Goal: Information Seeking & Learning: Learn about a topic

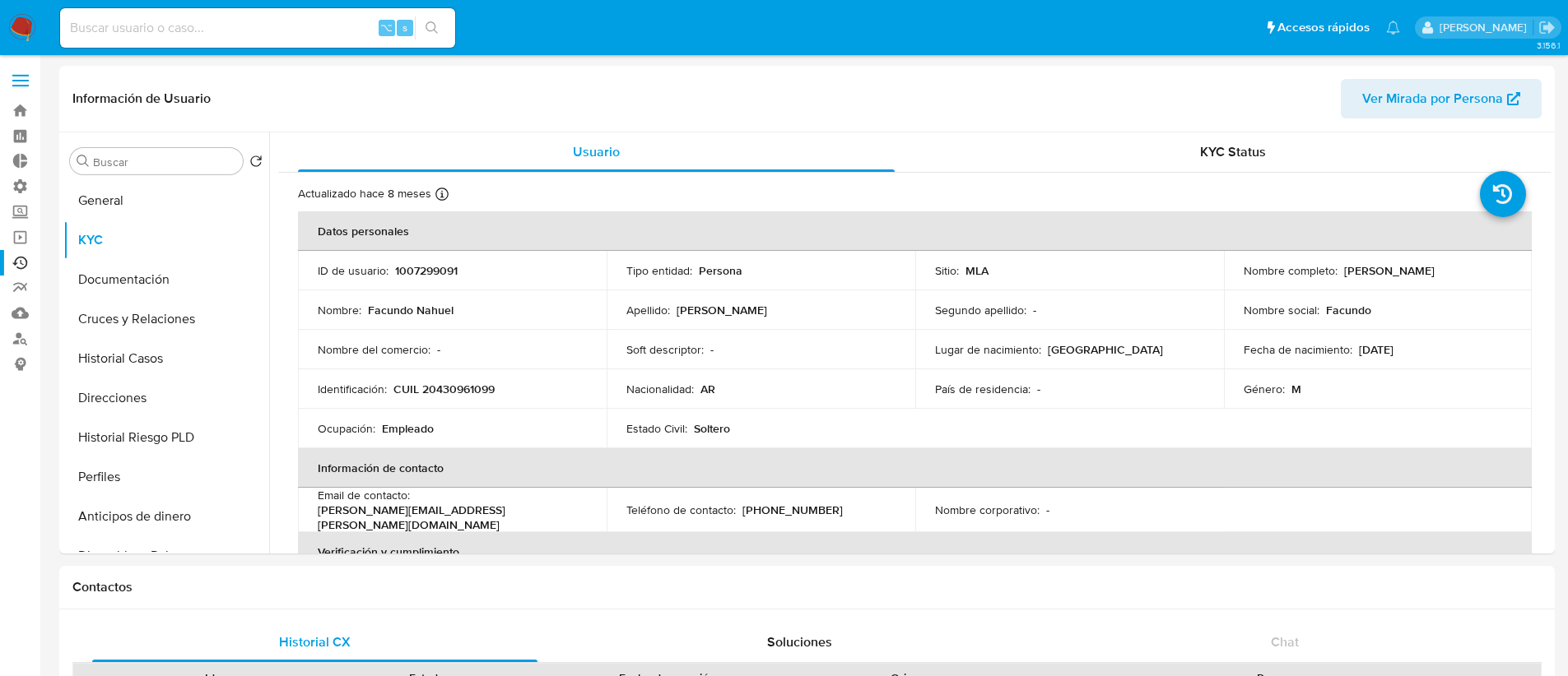
select select "10"
click at [162, 34] on input at bounding box center [258, 28] width 395 height 22
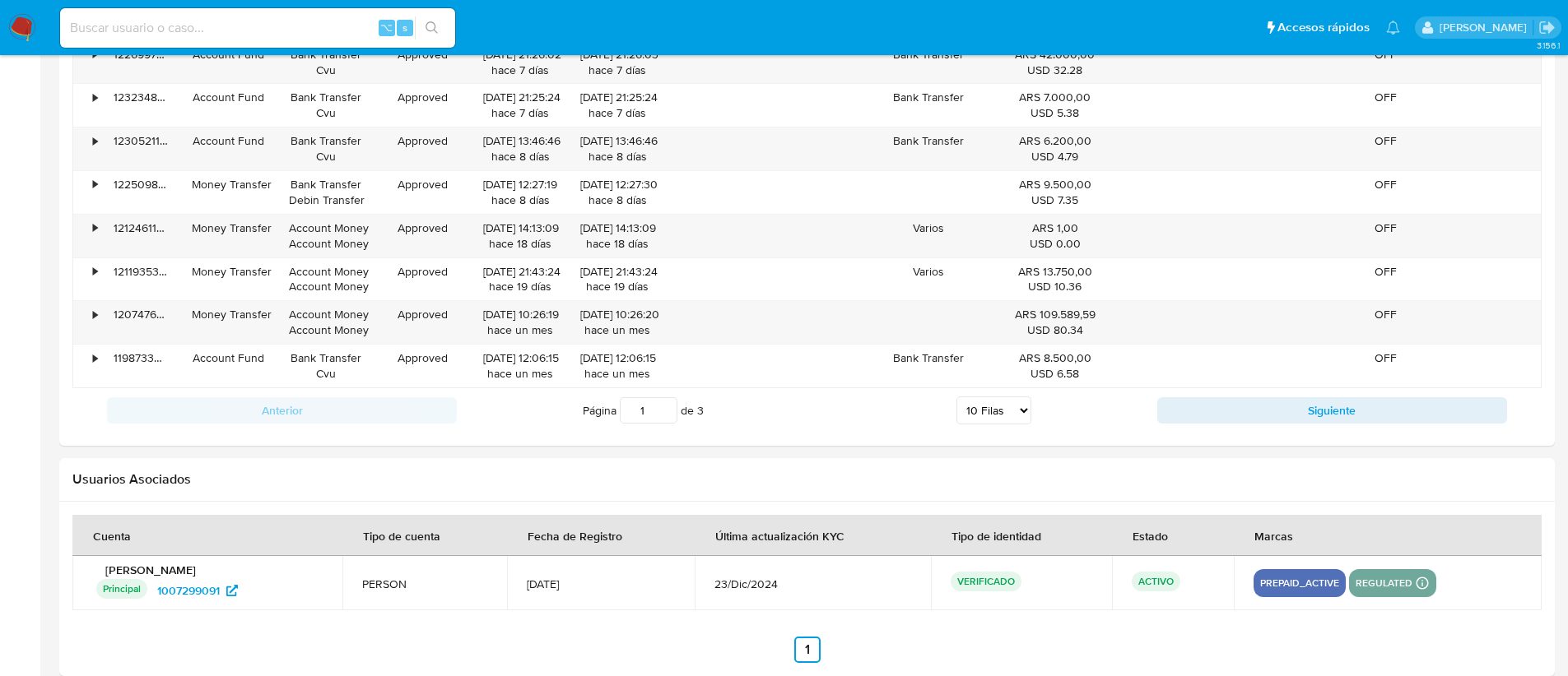
scroll to position [852, 0]
paste input "QqjpJjQTZficHfu4zHrRrLK3"
type input "QqjpJjQTZficHfu4zHrRrLK3"
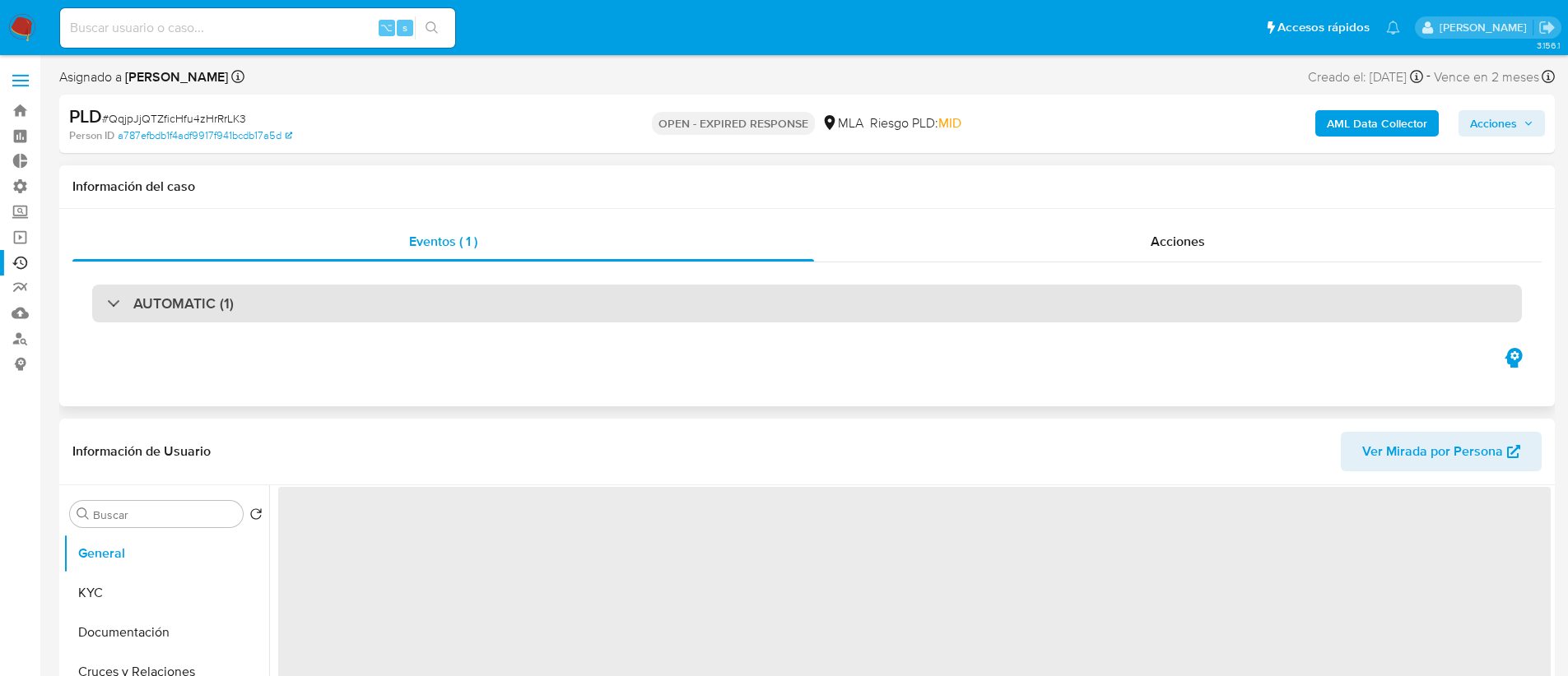
click at [244, 305] on div "AUTOMATIC (1)" at bounding box center [806, 304] width 1430 height 38
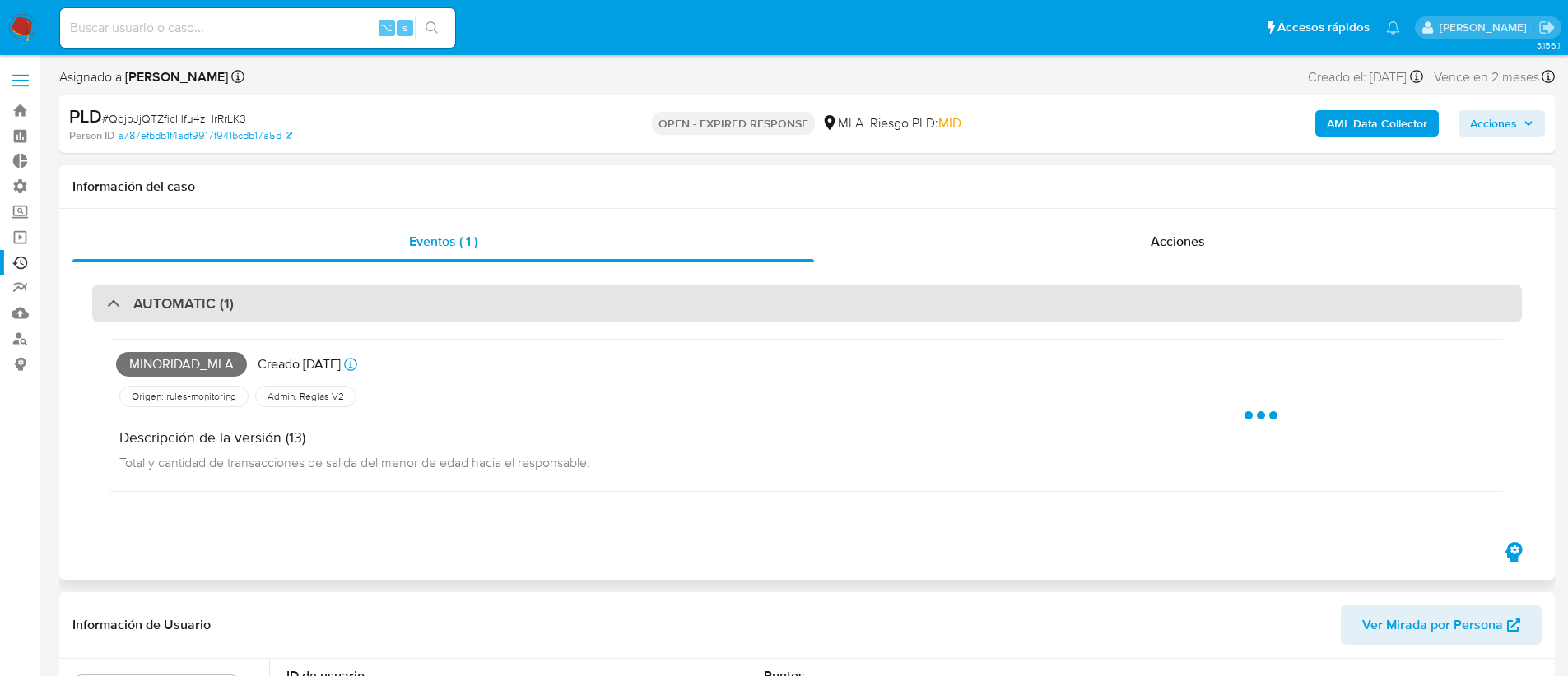
select select "10"
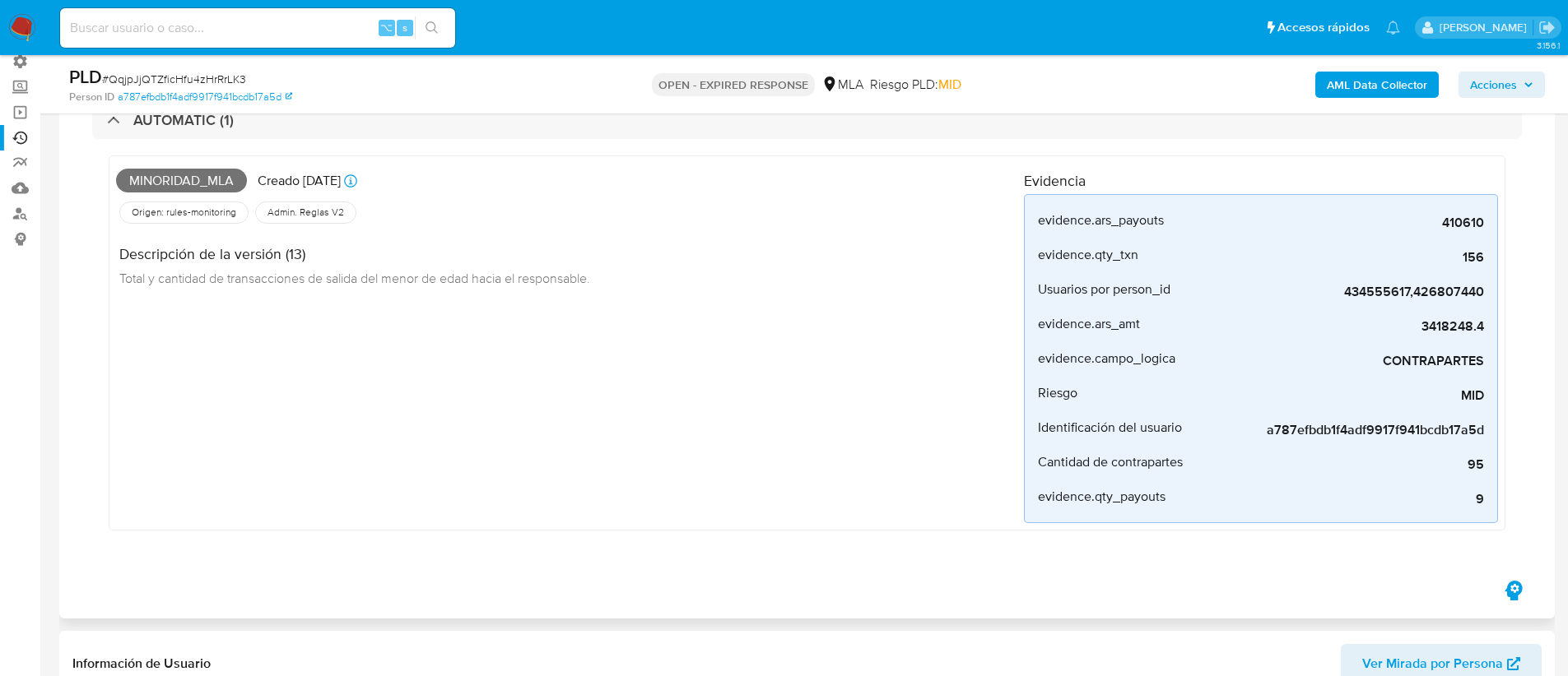
scroll to position [59, 0]
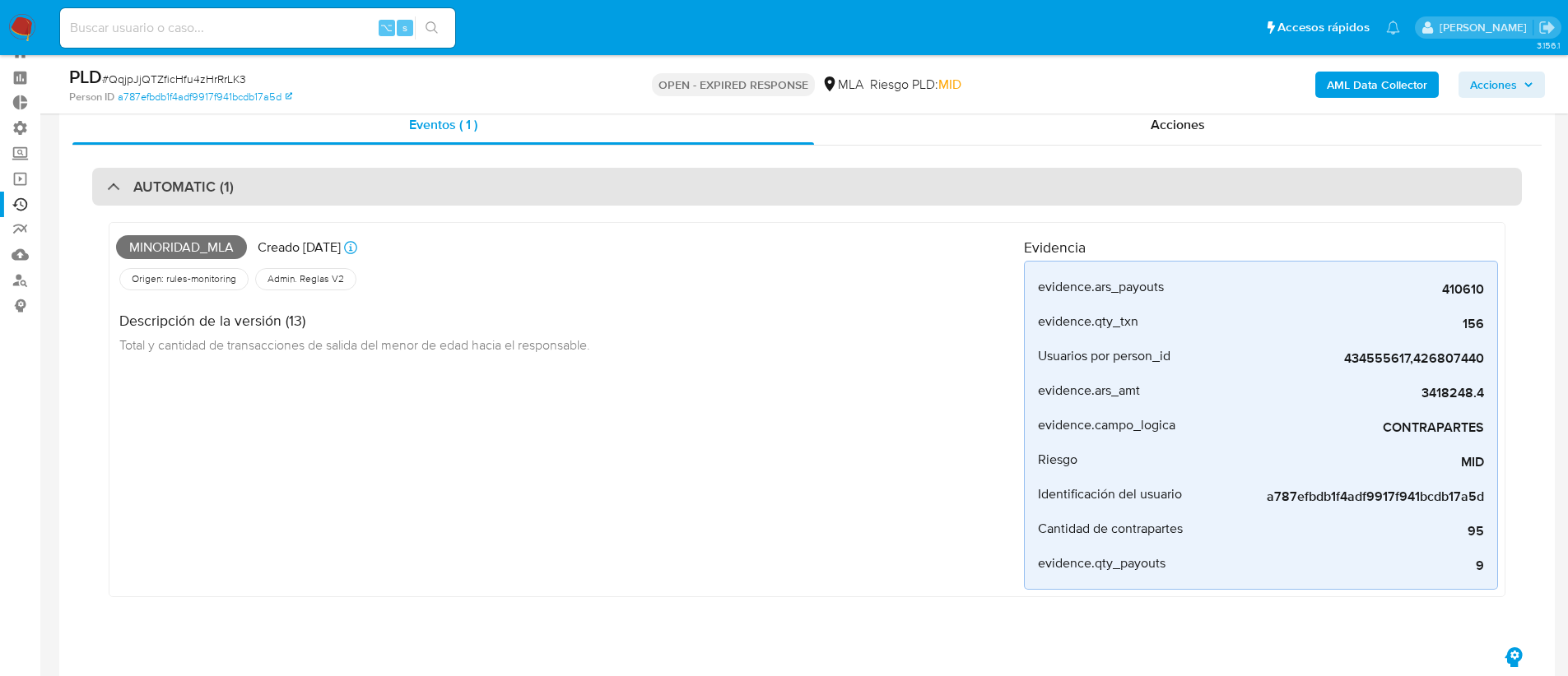
click at [225, 191] on h3 "AUTOMATIC (1)" at bounding box center [183, 187] width 100 height 18
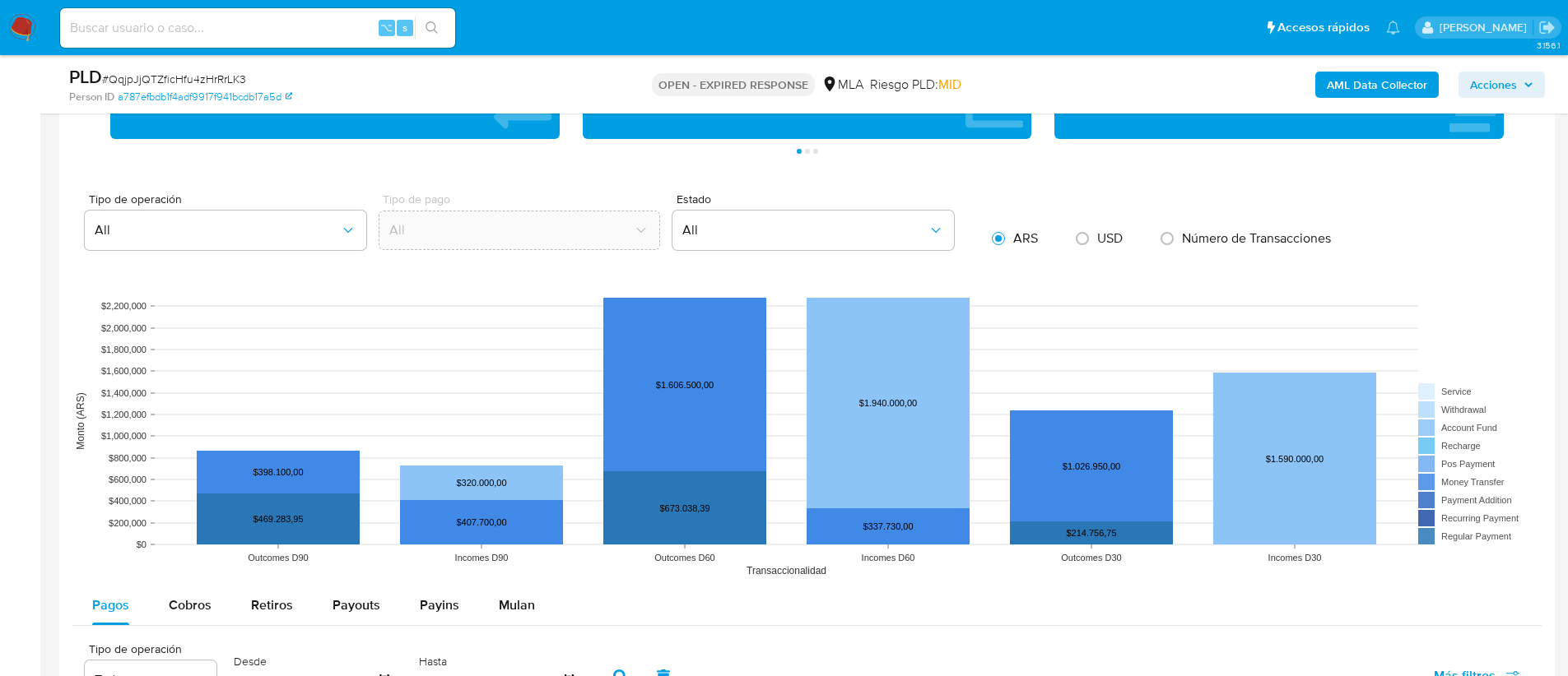
scroll to position [0, 0]
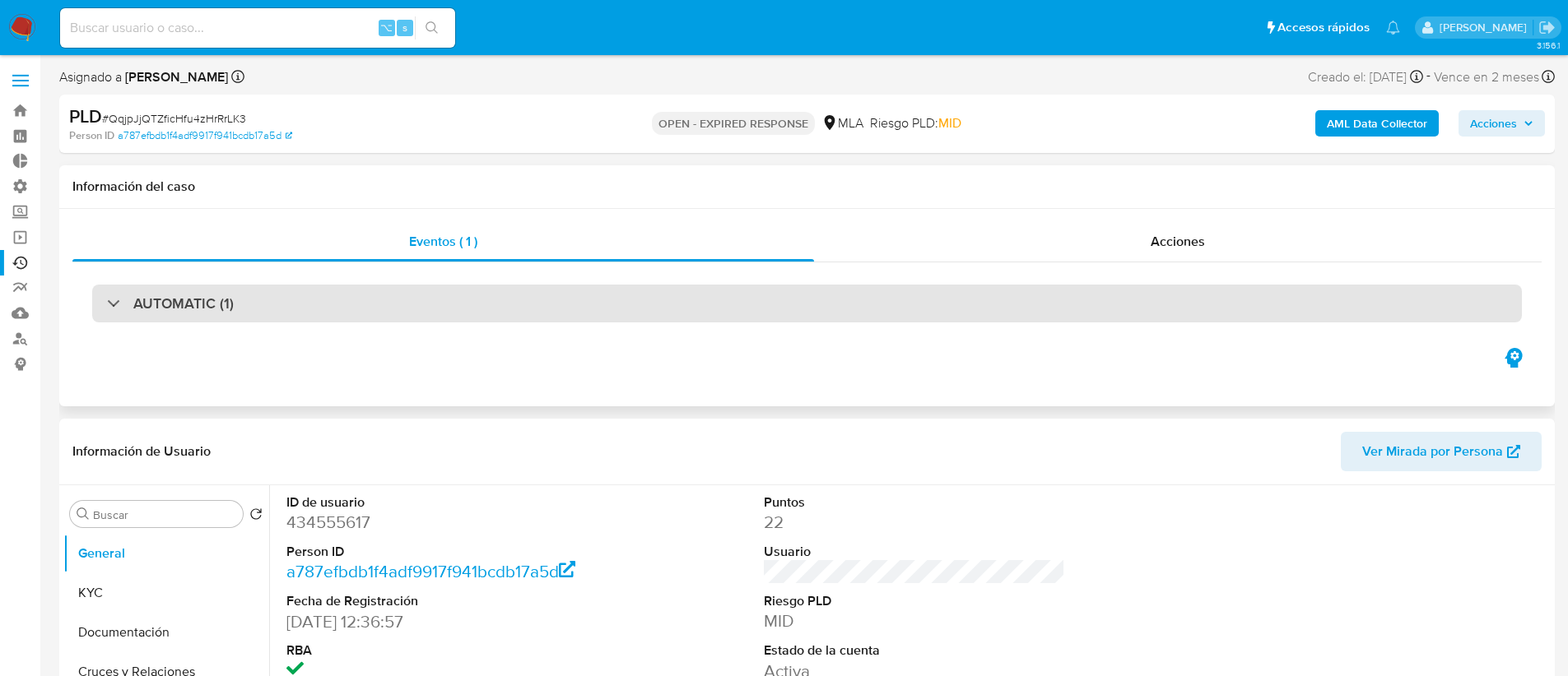
click at [177, 307] on h3 "AUTOMATIC (1)" at bounding box center [183, 304] width 100 height 18
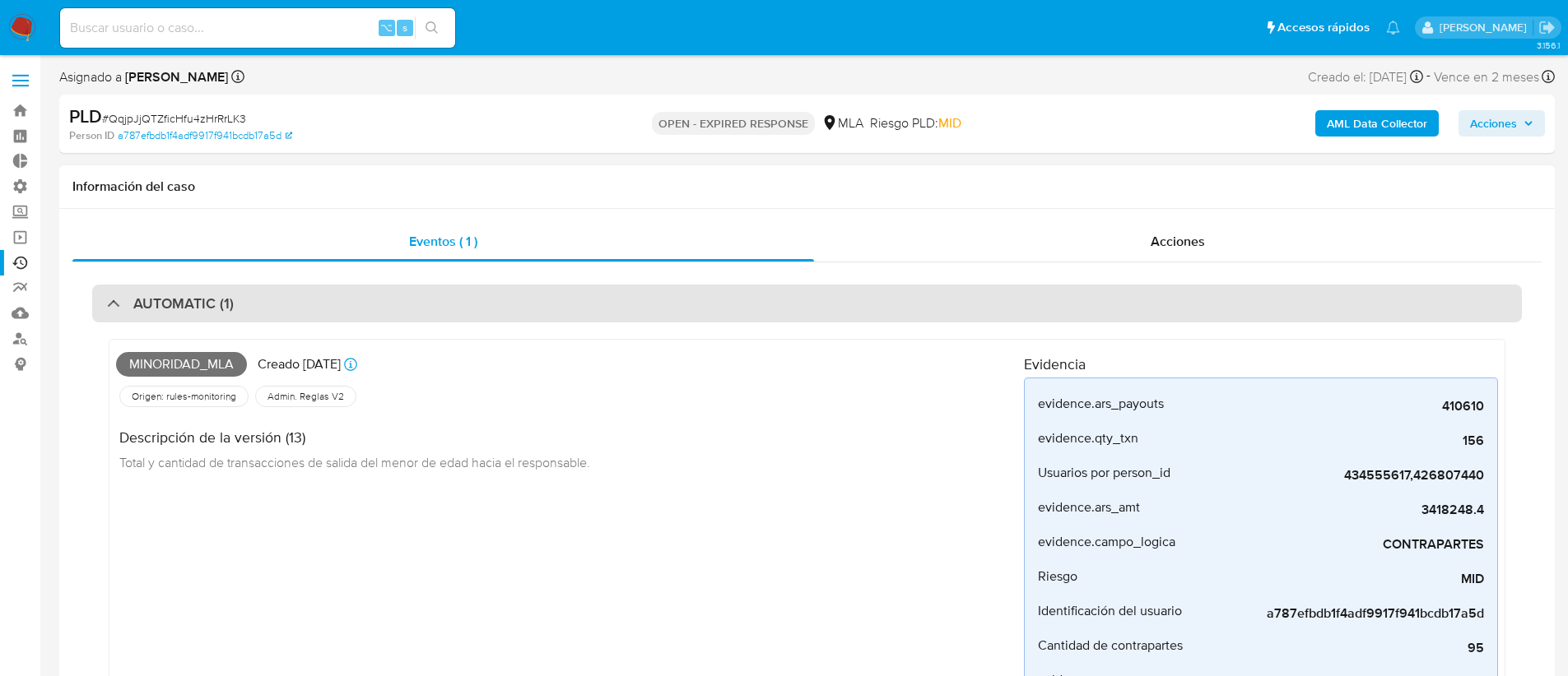
drag, startPoint x: 289, startPoint y: 291, endPoint x: 283, endPoint y: 300, distance: 10.8
click at [289, 291] on div "AUTOMATIC (1)" at bounding box center [806, 304] width 1430 height 38
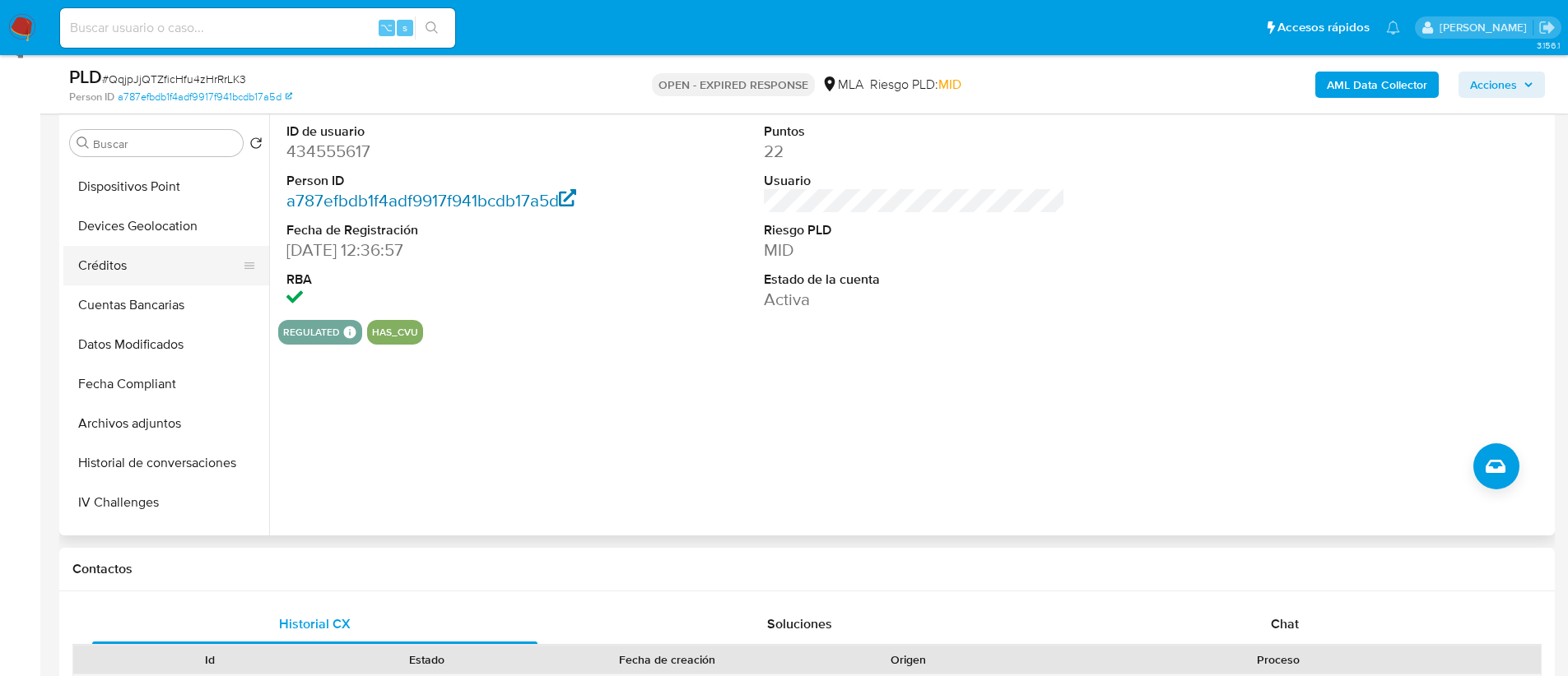
scroll to position [353, 0]
click at [181, 352] on button "Datos Modificados" at bounding box center [159, 343] width 192 height 40
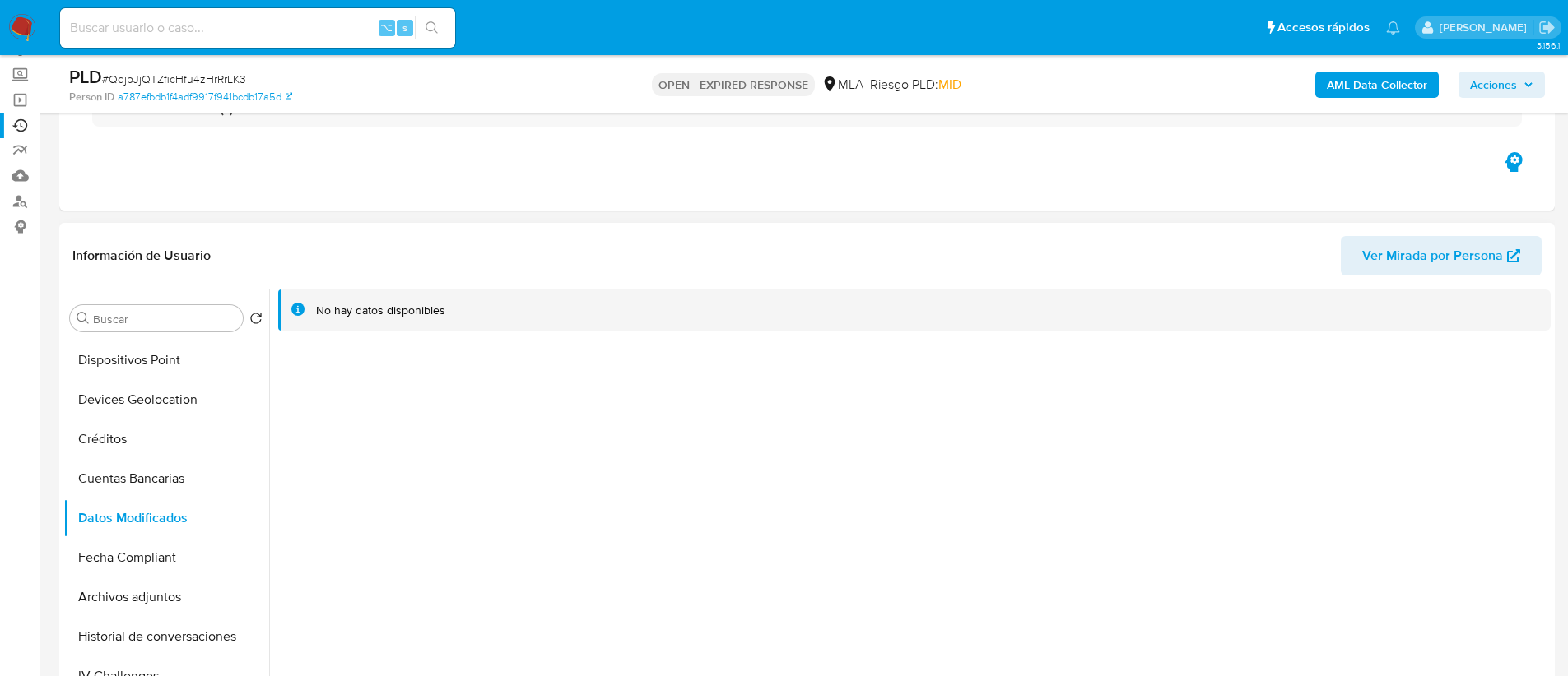
scroll to position [0, 0]
click at [153, 362] on button "General" at bounding box center [159, 358] width 192 height 40
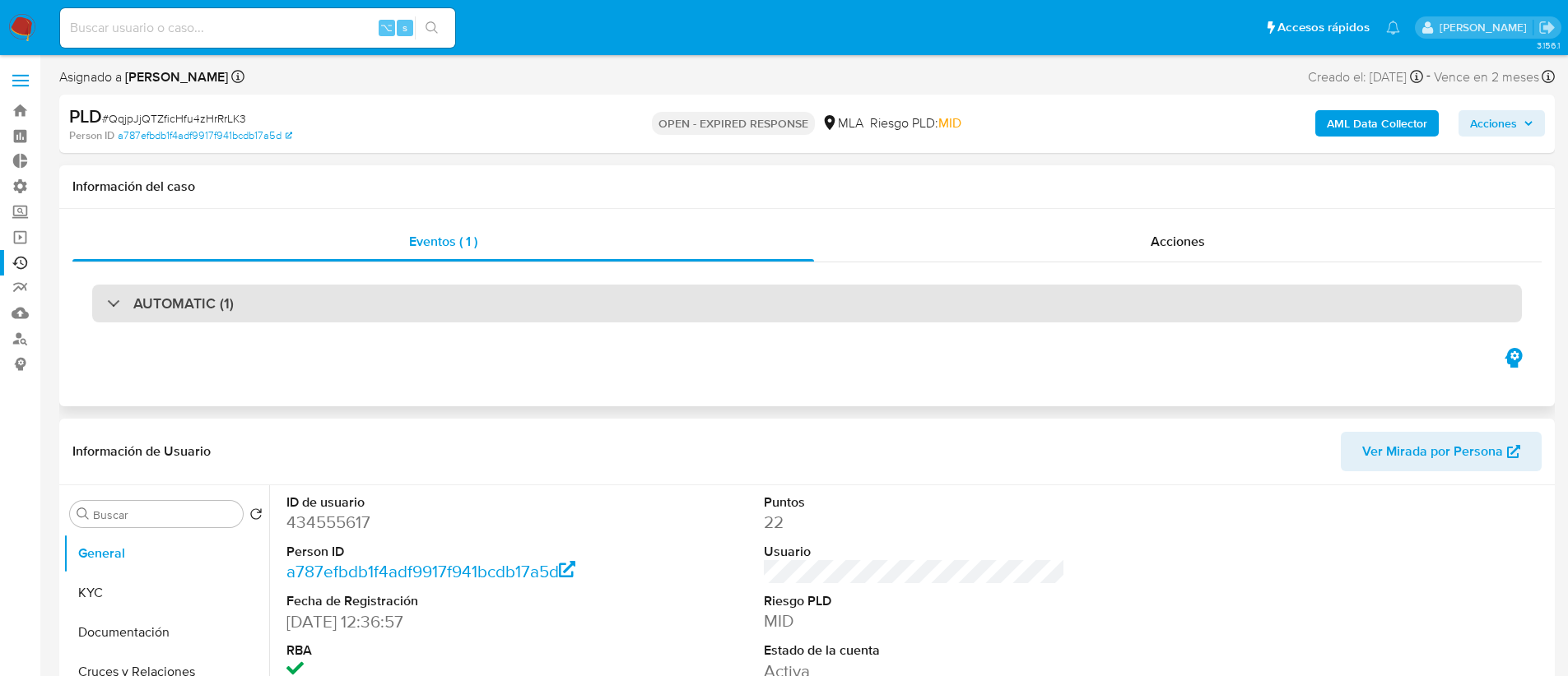
click at [484, 287] on div "AUTOMATIC (1)" at bounding box center [806, 304] width 1430 height 38
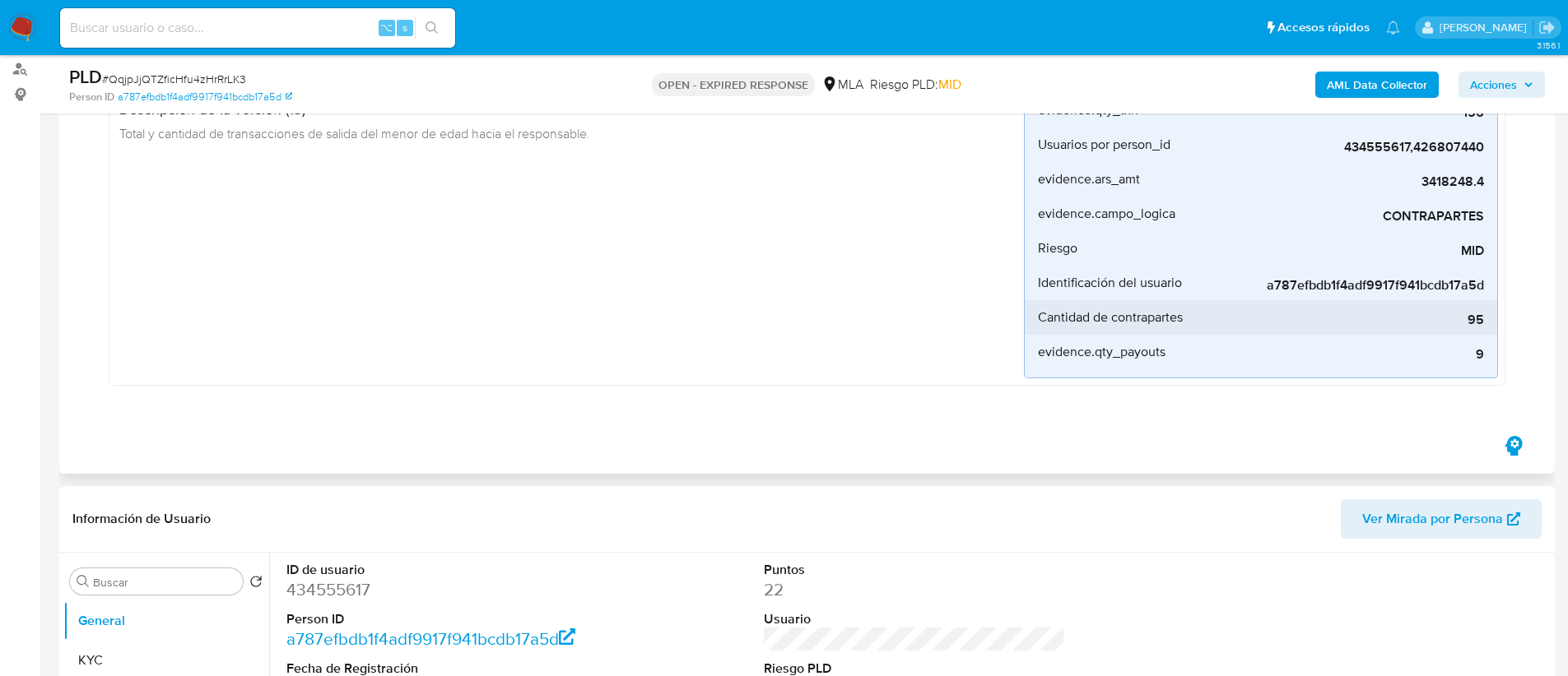
scroll to position [180, 0]
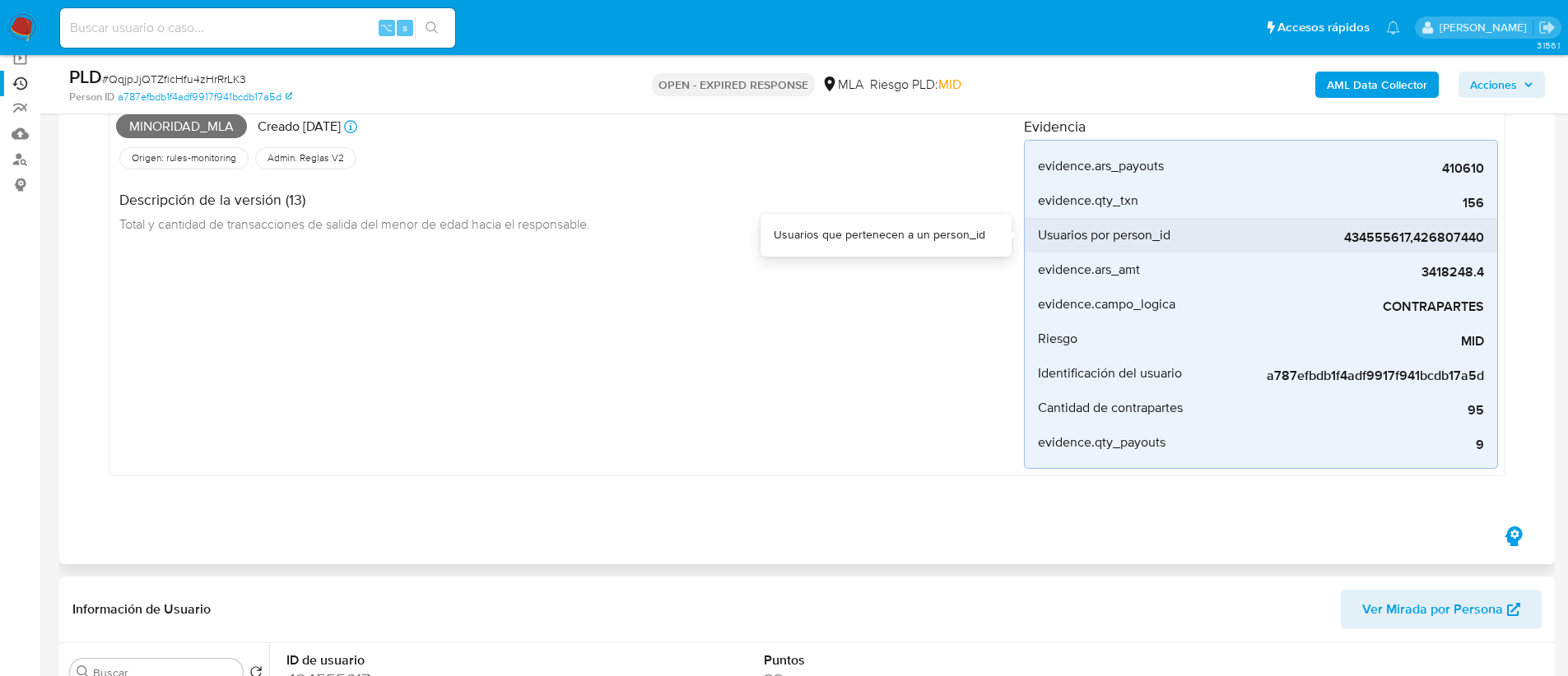
drag, startPoint x: 1430, startPoint y: 237, endPoint x: 1488, endPoint y: 241, distance: 58.1
click at [1488, 241] on li "Usuarios por person_id 434555617,426807440" at bounding box center [1261, 235] width 472 height 35
drag, startPoint x: 1418, startPoint y: 239, endPoint x: 1461, endPoint y: 239, distance: 43.0
click at [1478, 239] on span "434555617,426807440" at bounding box center [1361, 238] width 247 height 17
drag, startPoint x: 1415, startPoint y: 239, endPoint x: 1482, endPoint y: 239, distance: 67.0
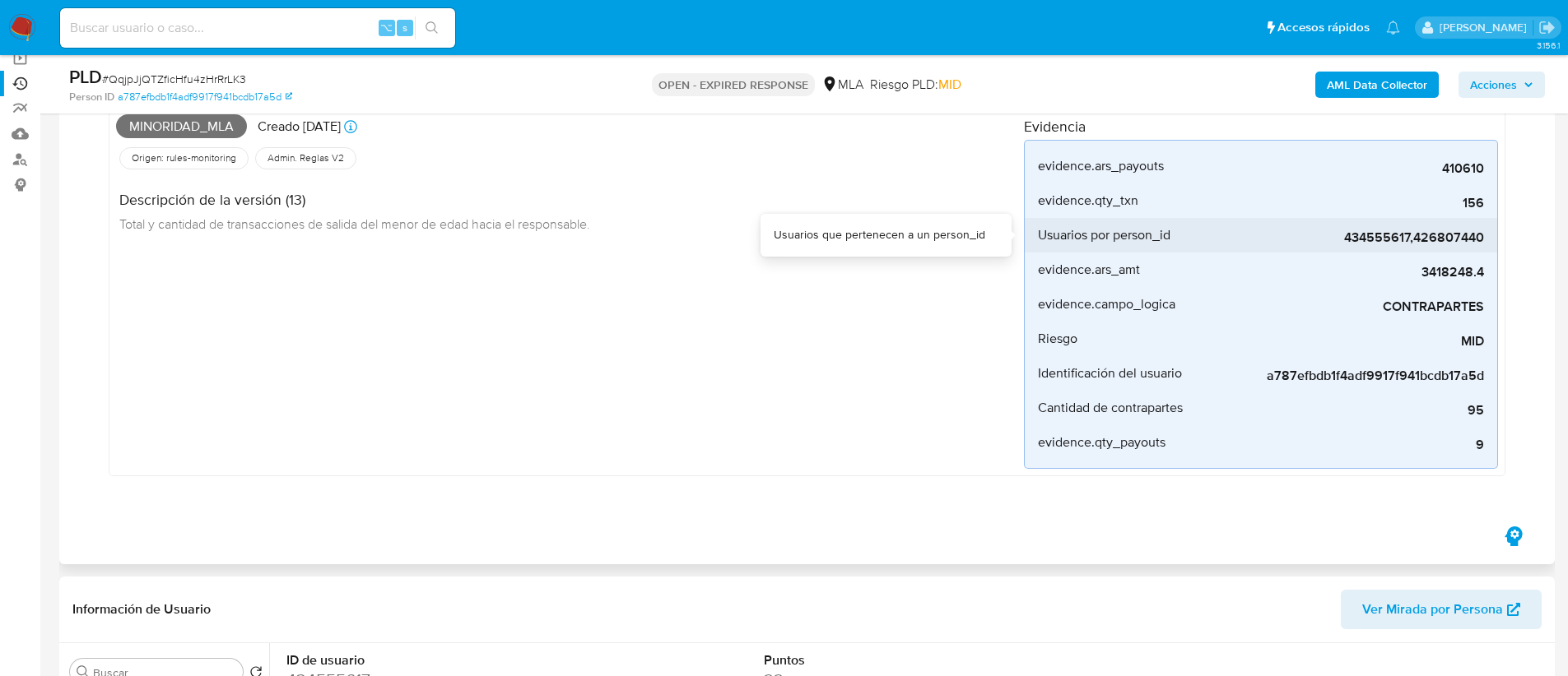
click at [1482, 239] on span "434555617,426807440" at bounding box center [1361, 238] width 247 height 17
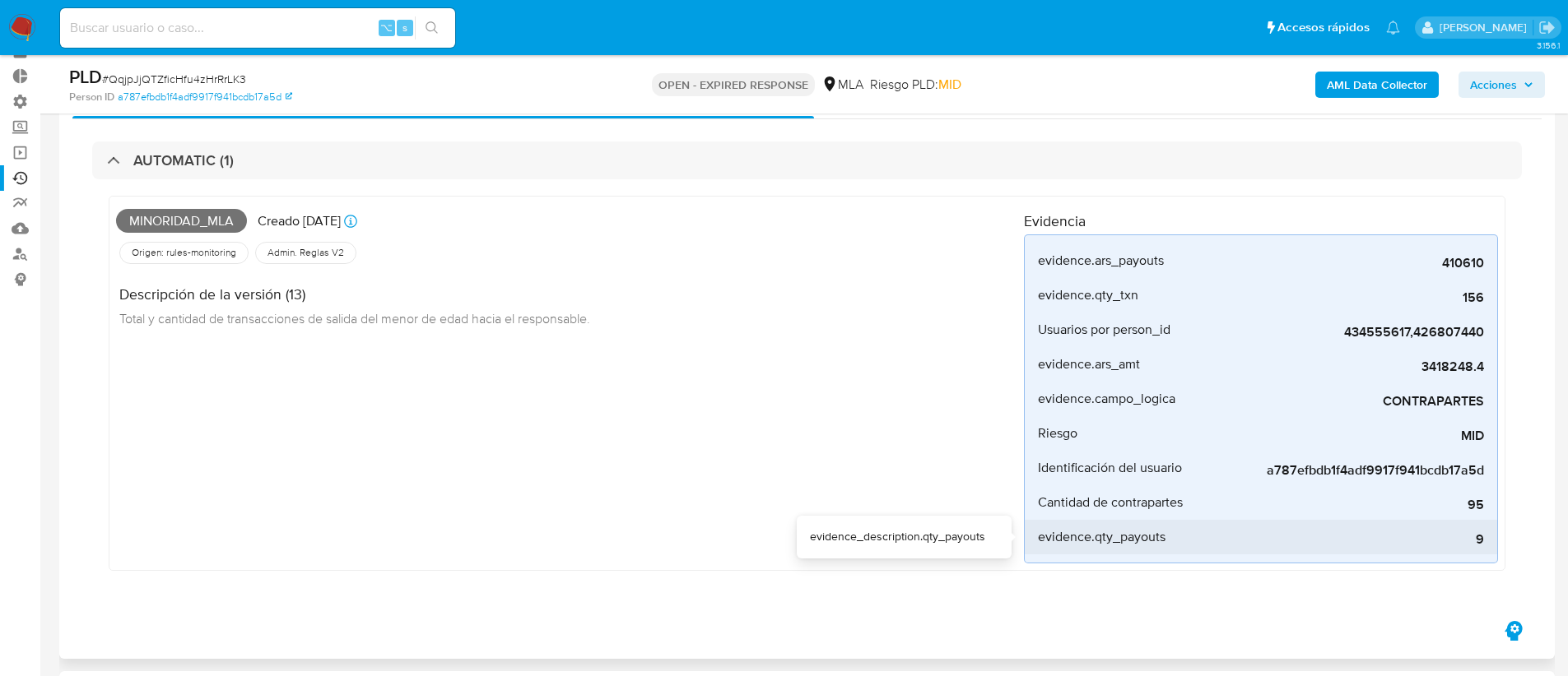
scroll to position [67, 0]
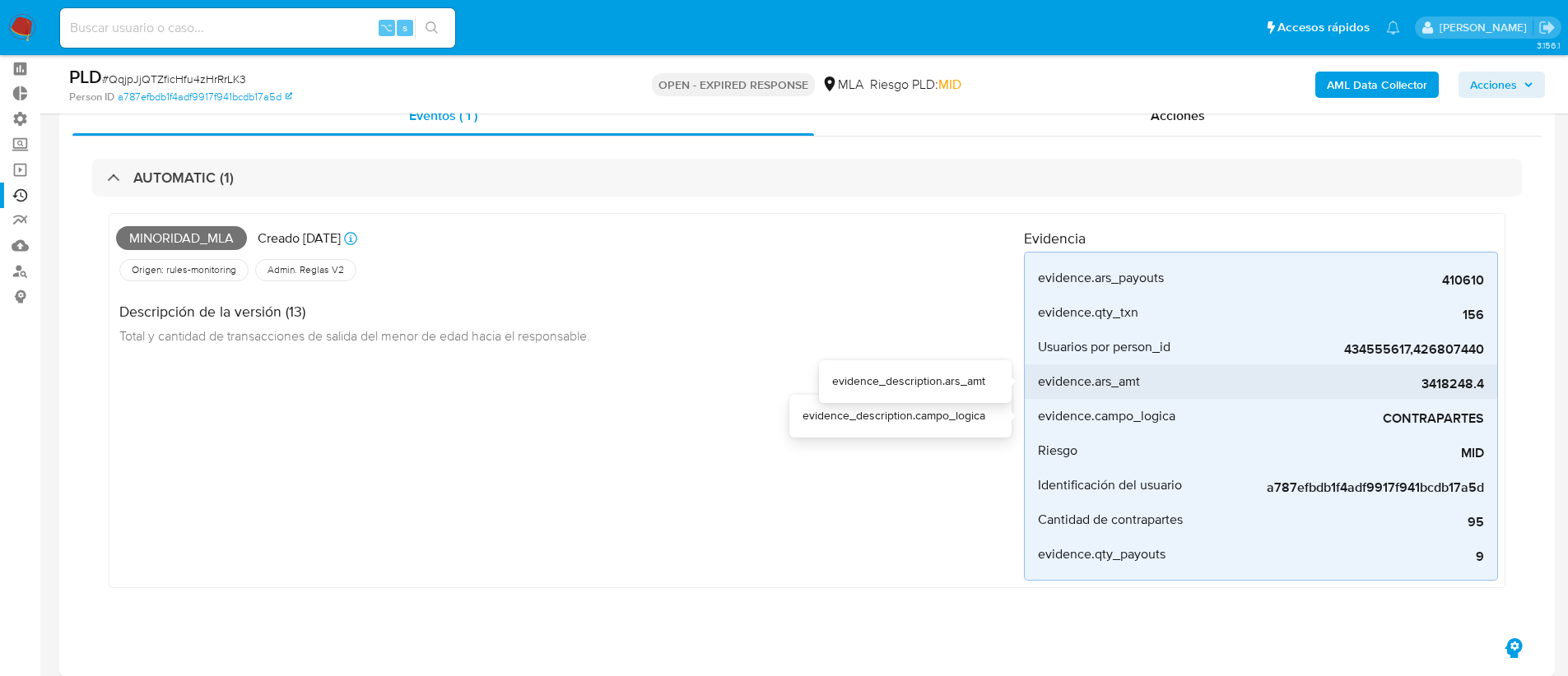
click at [1303, 389] on span "3418248.4" at bounding box center [1361, 384] width 247 height 17
click at [1498, 343] on div "Minoridad_mla Creado hace 16 días Creado: 12/08/2025 12:37:56 Origen: rules-mon…" at bounding box center [806, 400] width 1396 height 375
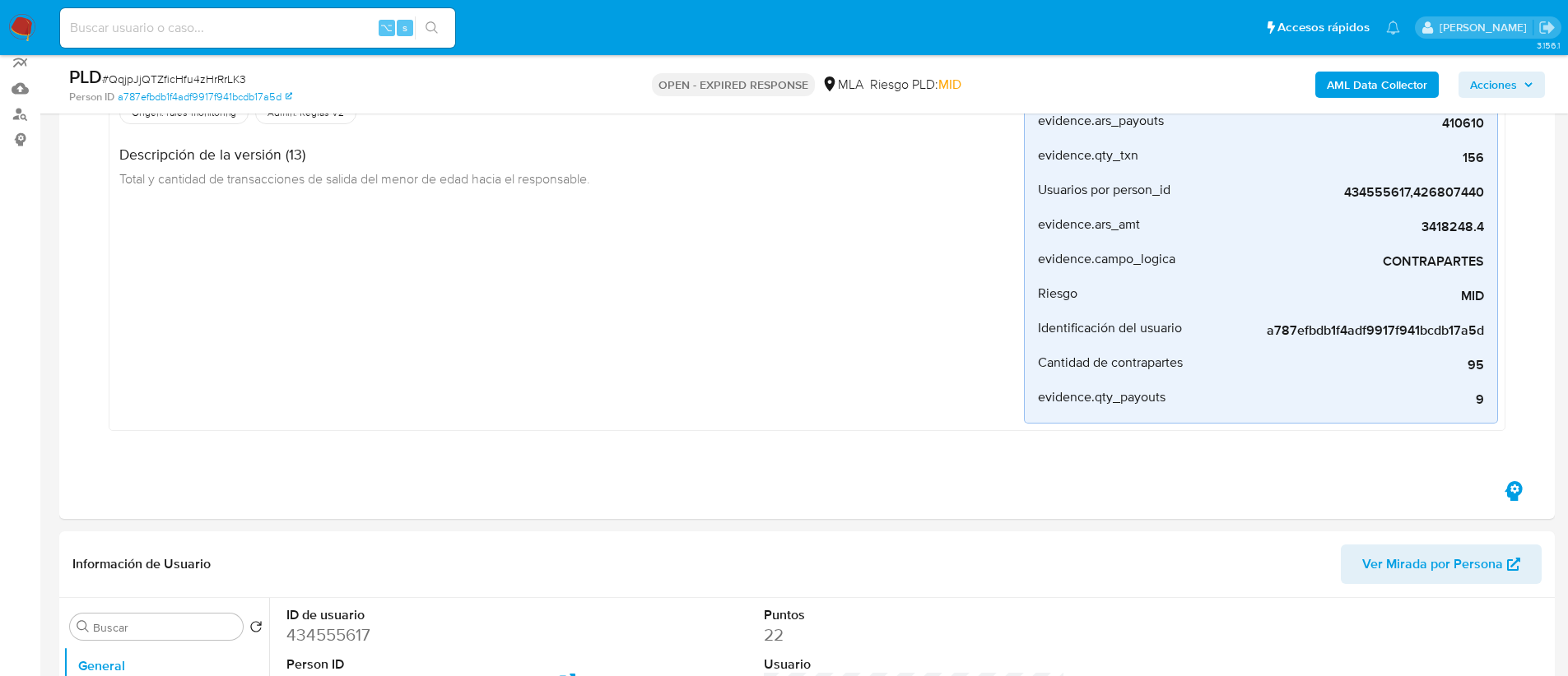
scroll to position [225, 0]
click at [346, 635] on dd "434555617" at bounding box center [438, 635] width 302 height 23
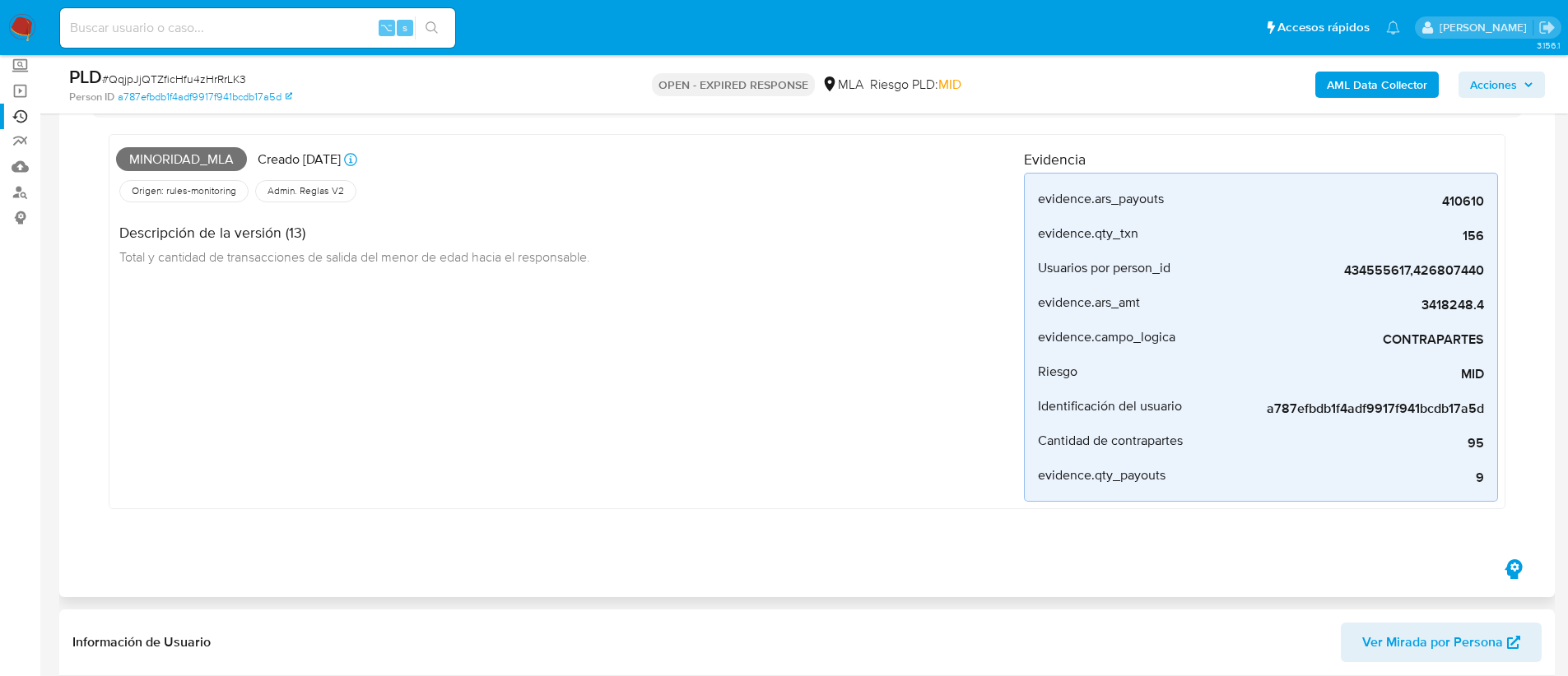
scroll to position [0, 0]
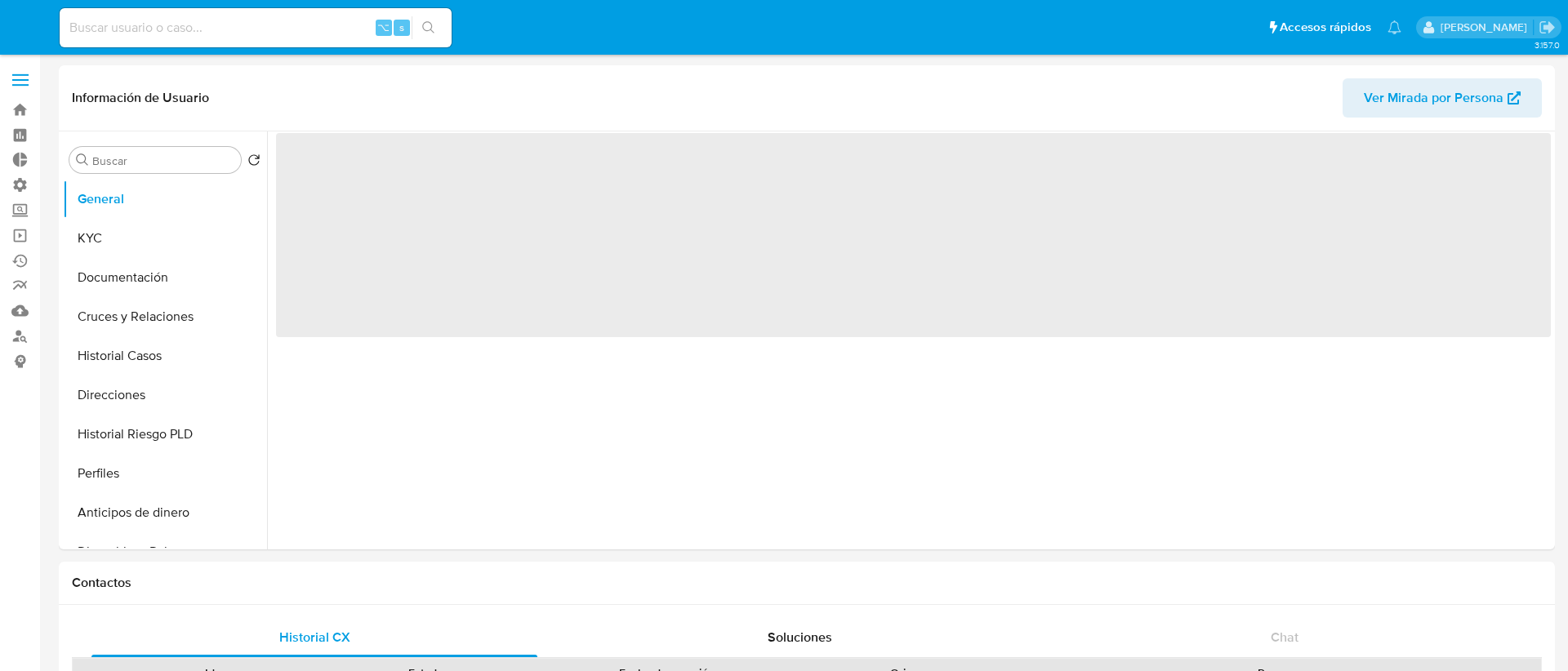
select select "10"
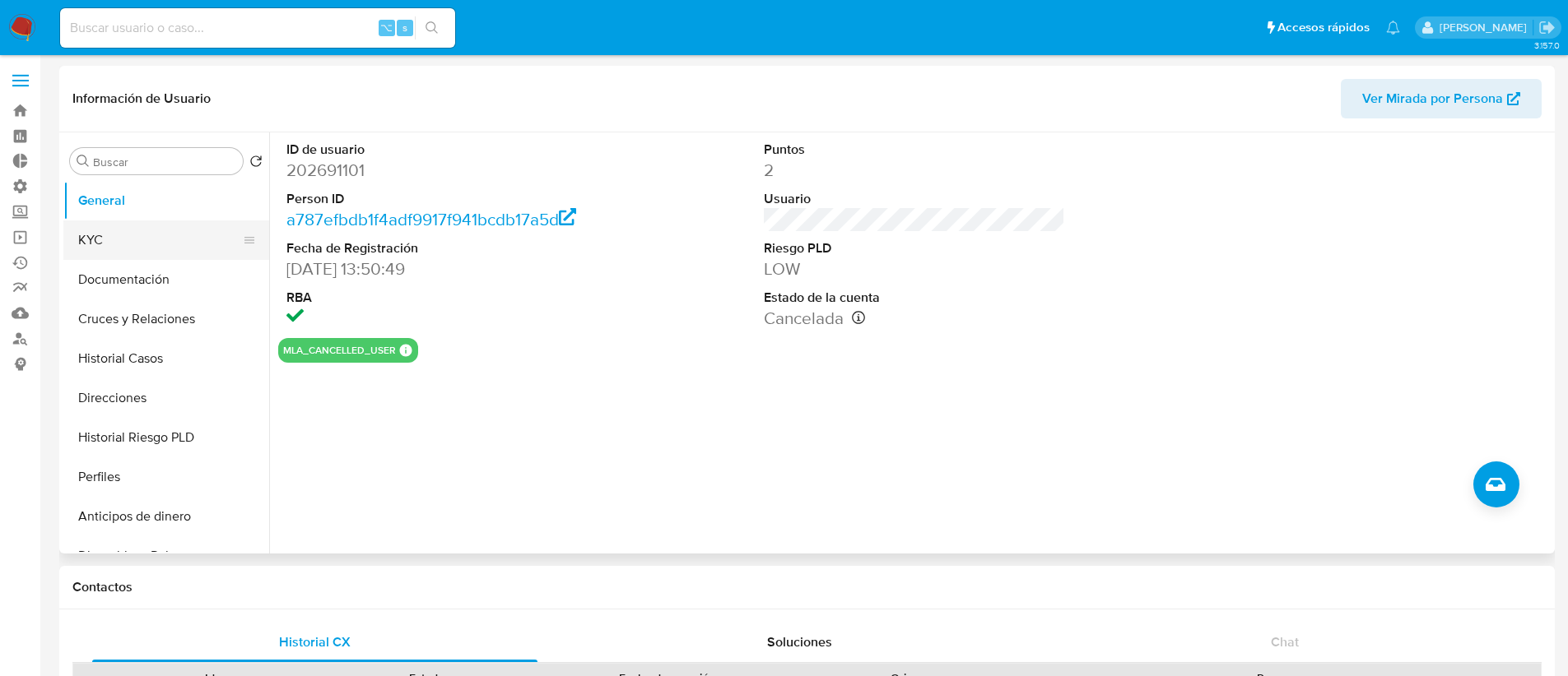
click at [165, 246] on button "KYC" at bounding box center [159, 240] width 192 height 40
click at [144, 241] on button "KYC" at bounding box center [159, 240] width 192 height 40
select select "10"
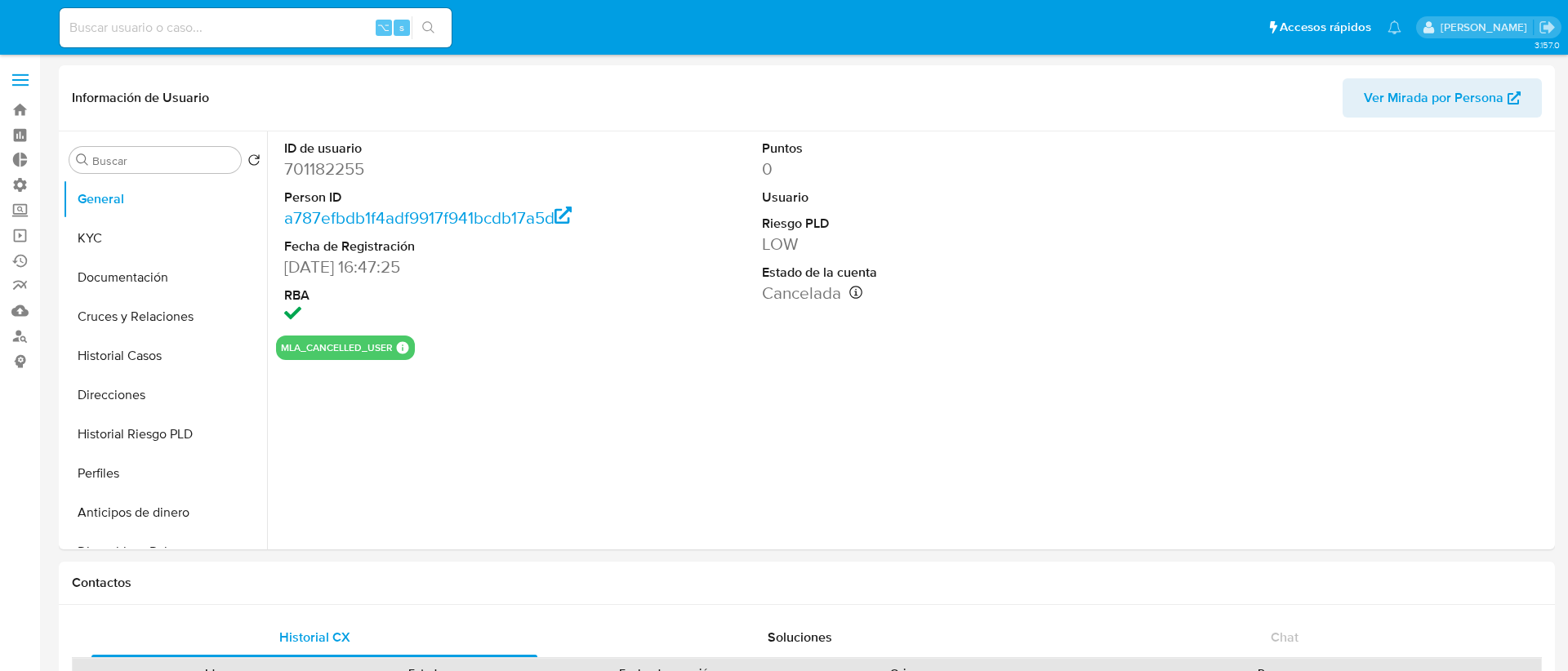
select select "10"
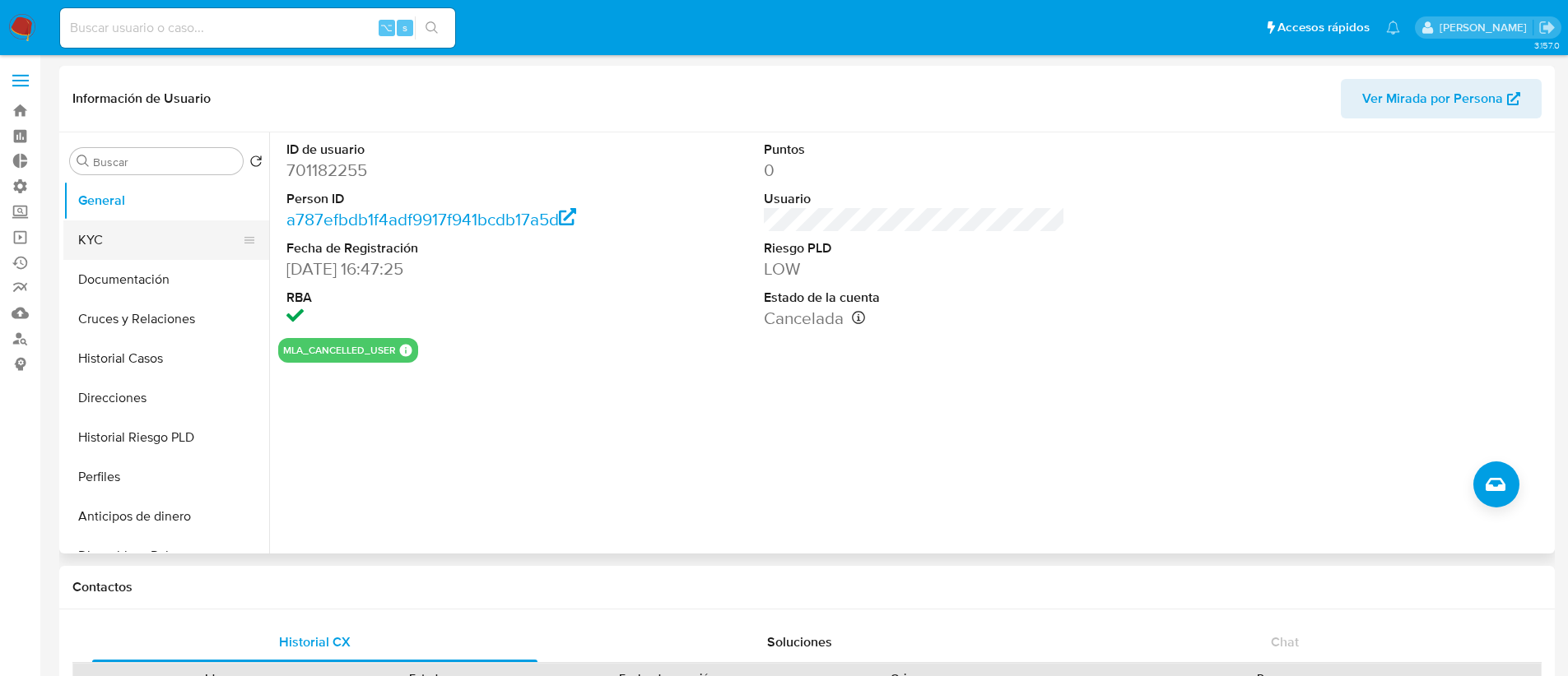
click at [135, 228] on button "KYC" at bounding box center [159, 240] width 192 height 40
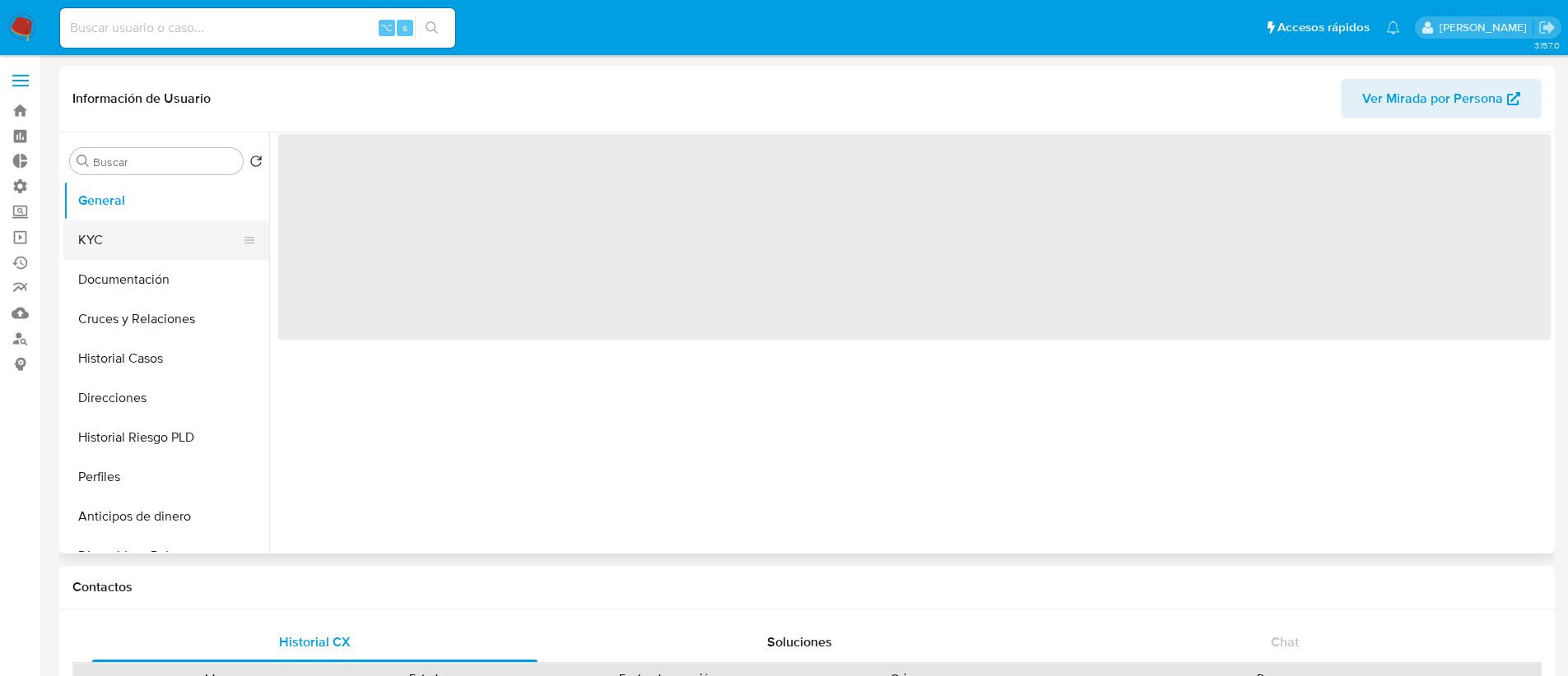
click at [184, 243] on button "KYC" at bounding box center [159, 240] width 192 height 40
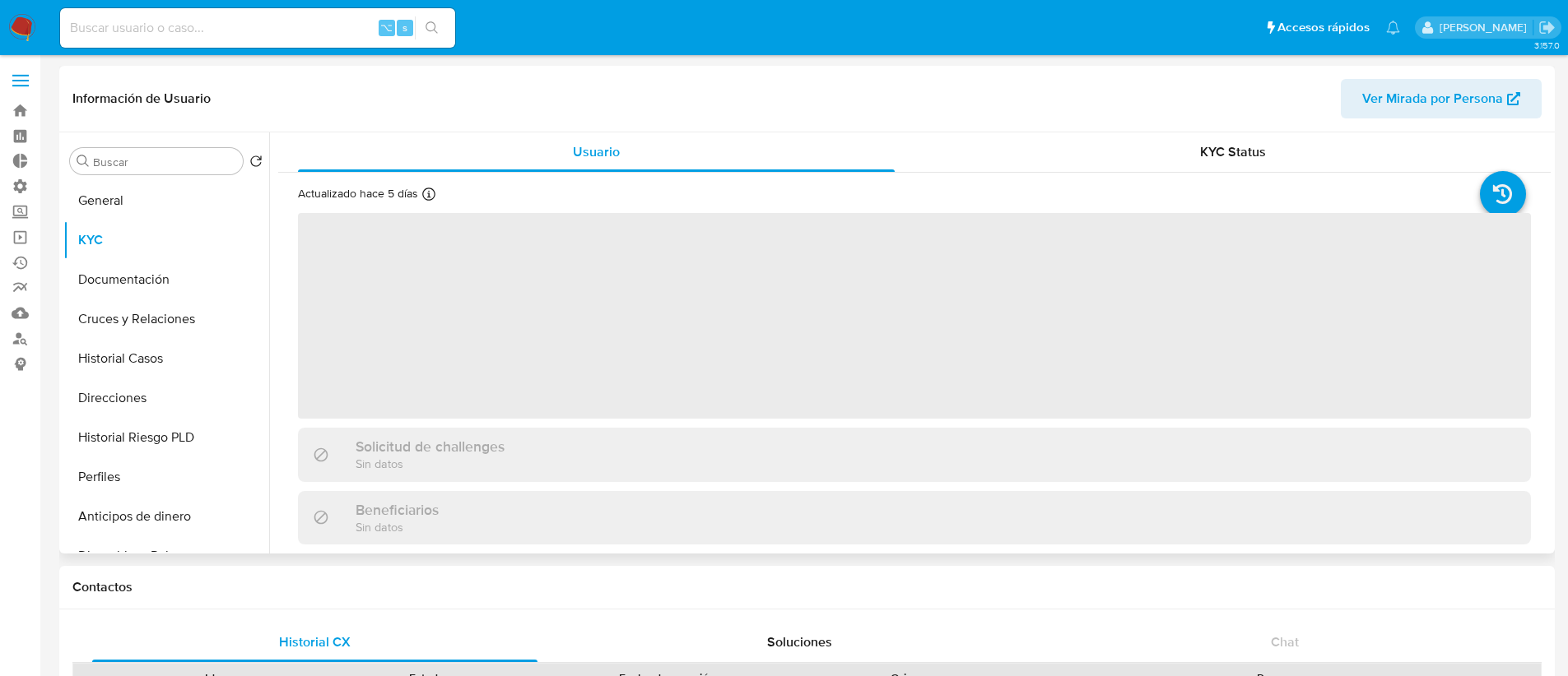
select select "10"
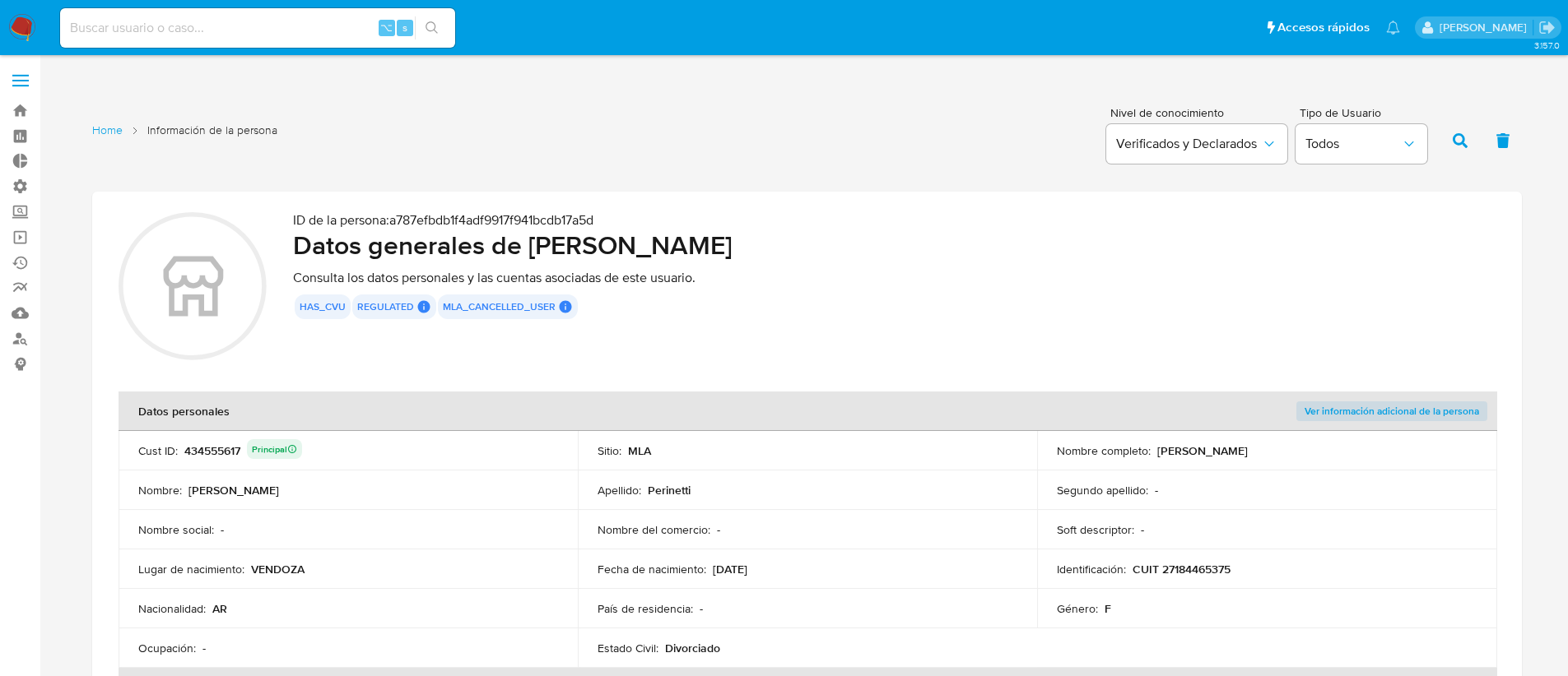
click at [127, 30] on input at bounding box center [258, 28] width 395 height 22
paste input "426807440"
type input "426807440"
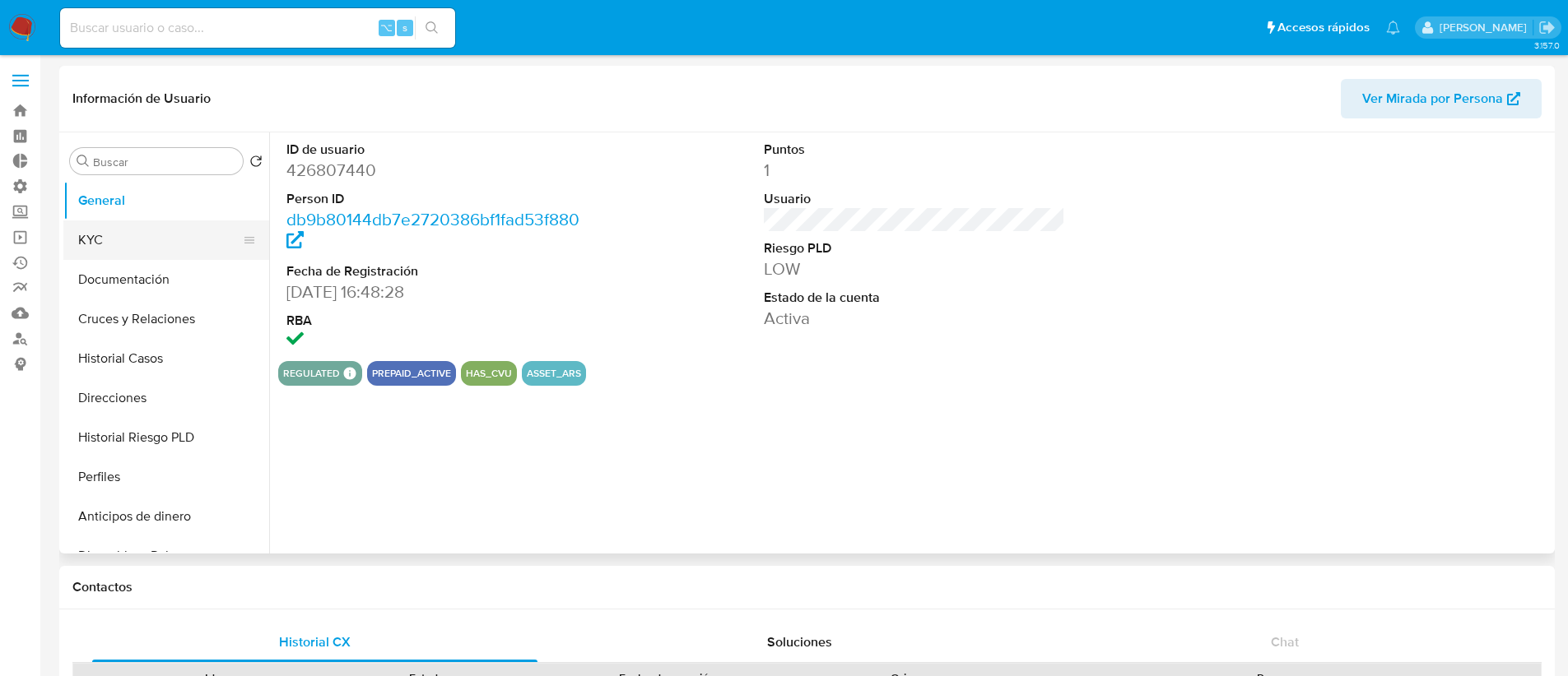
select select "10"
click at [132, 249] on button "KYC" at bounding box center [159, 240] width 192 height 40
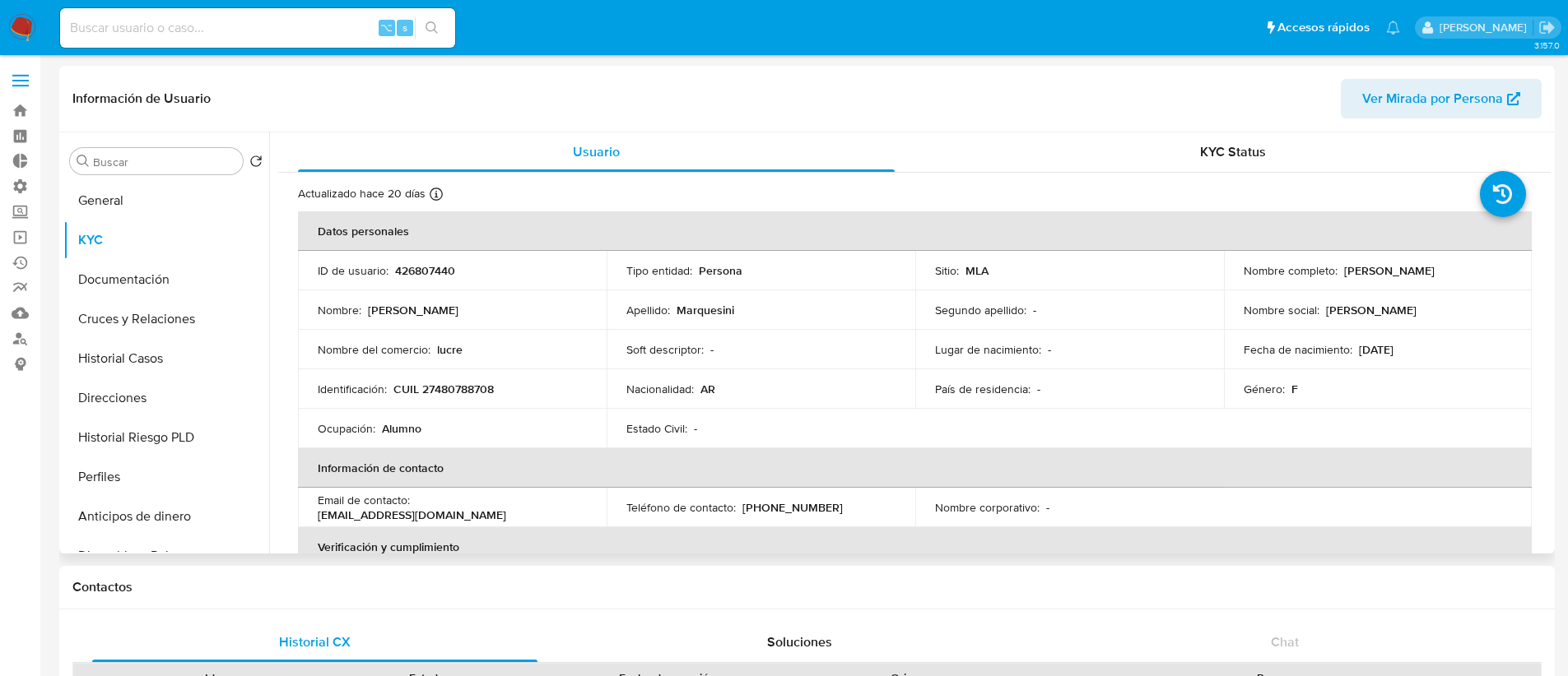
drag, startPoint x: 1353, startPoint y: 349, endPoint x: 1431, endPoint y: 349, distance: 78.0
click at [1431, 349] on div "Fecha de nacimiento : 31/07/2007" at bounding box center [1378, 350] width 269 height 15
copy p "31/07/2007"
click at [410, 264] on p "426807440" at bounding box center [425, 271] width 60 height 15
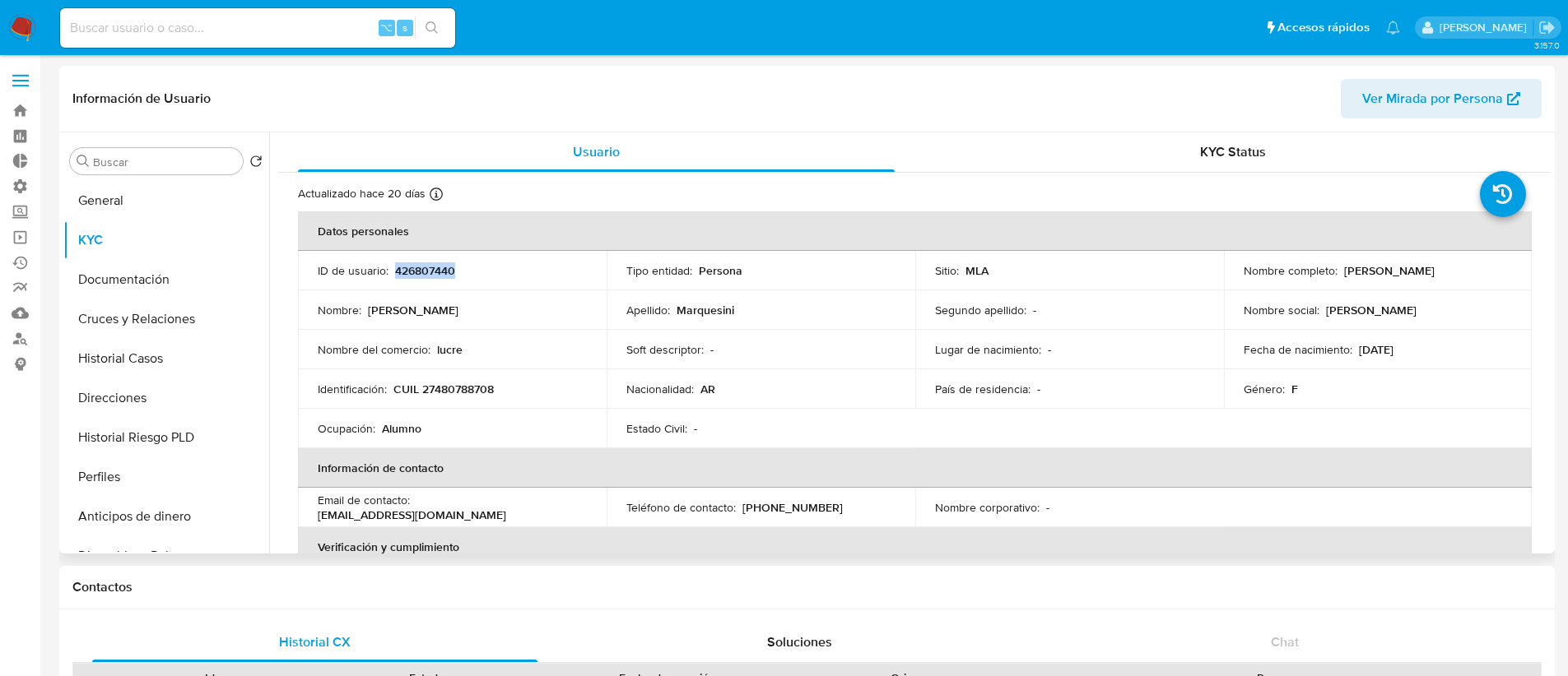
copy p "426807440"
click at [19, 259] on link "Ejecuciones automáticas" at bounding box center [98, 263] width 196 height 26
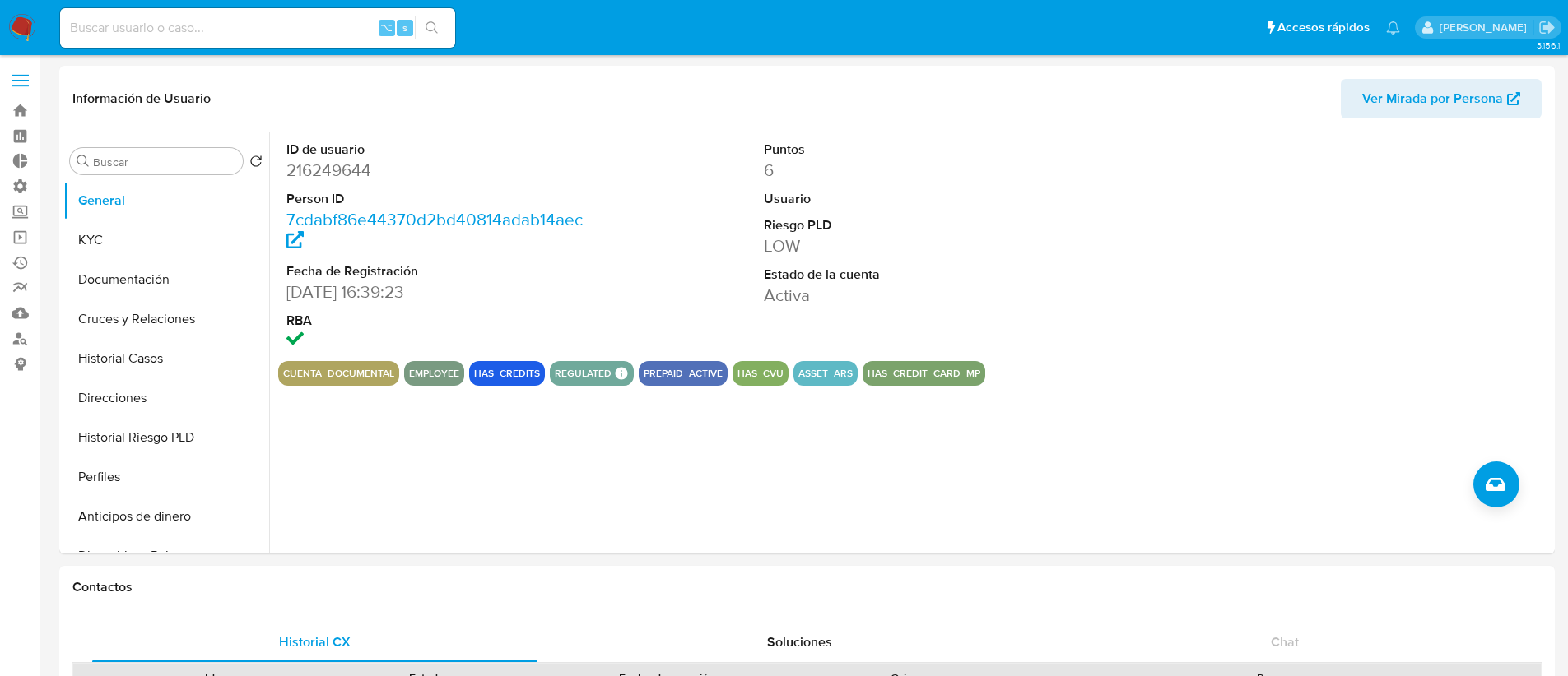
select select "10"
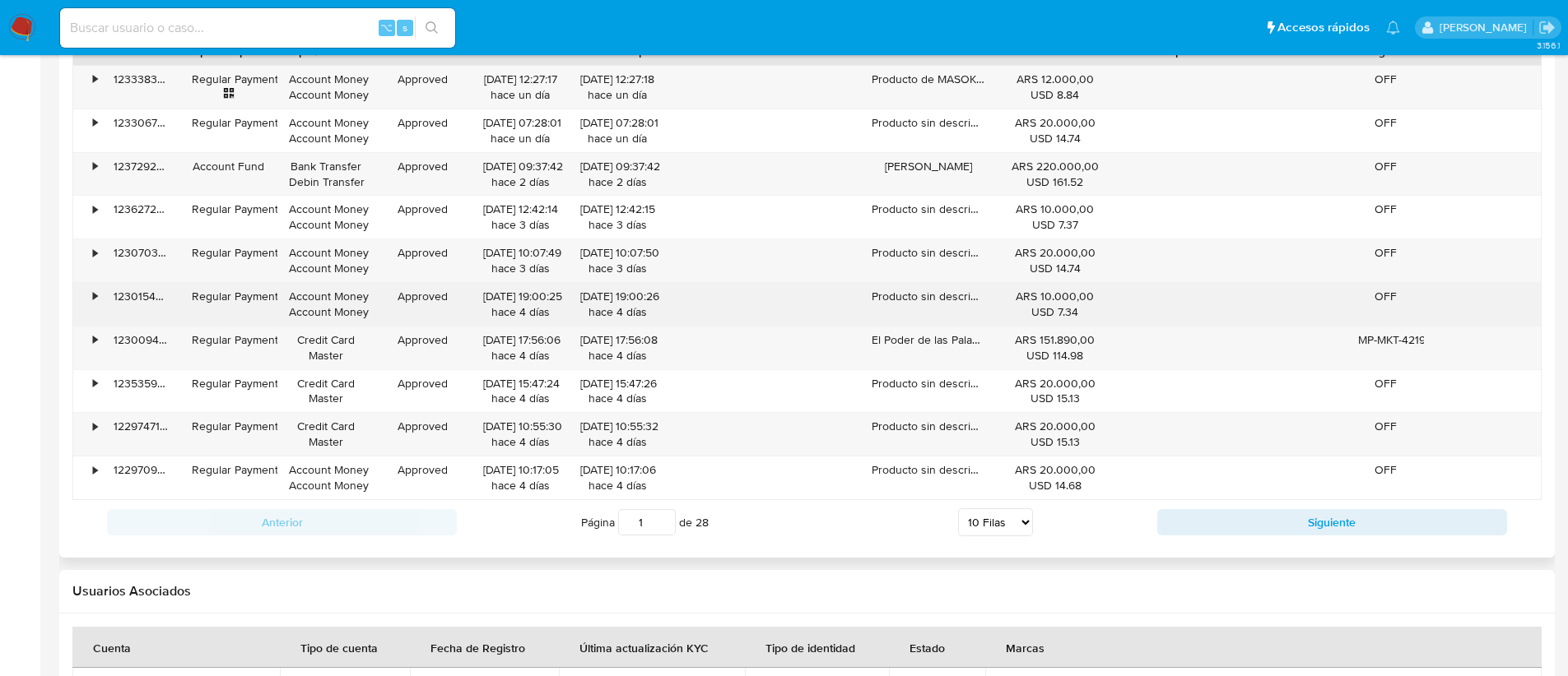
scroll to position [1455, 0]
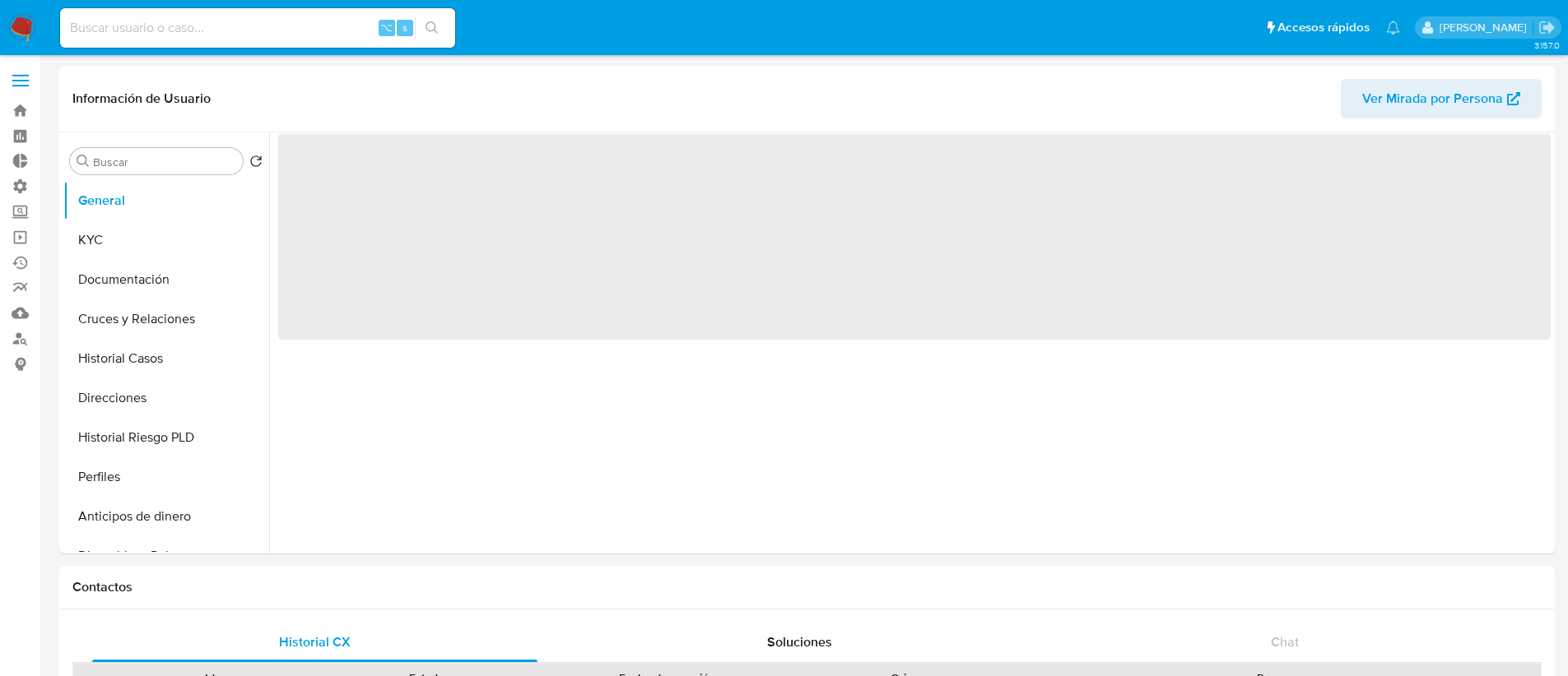
select select "10"
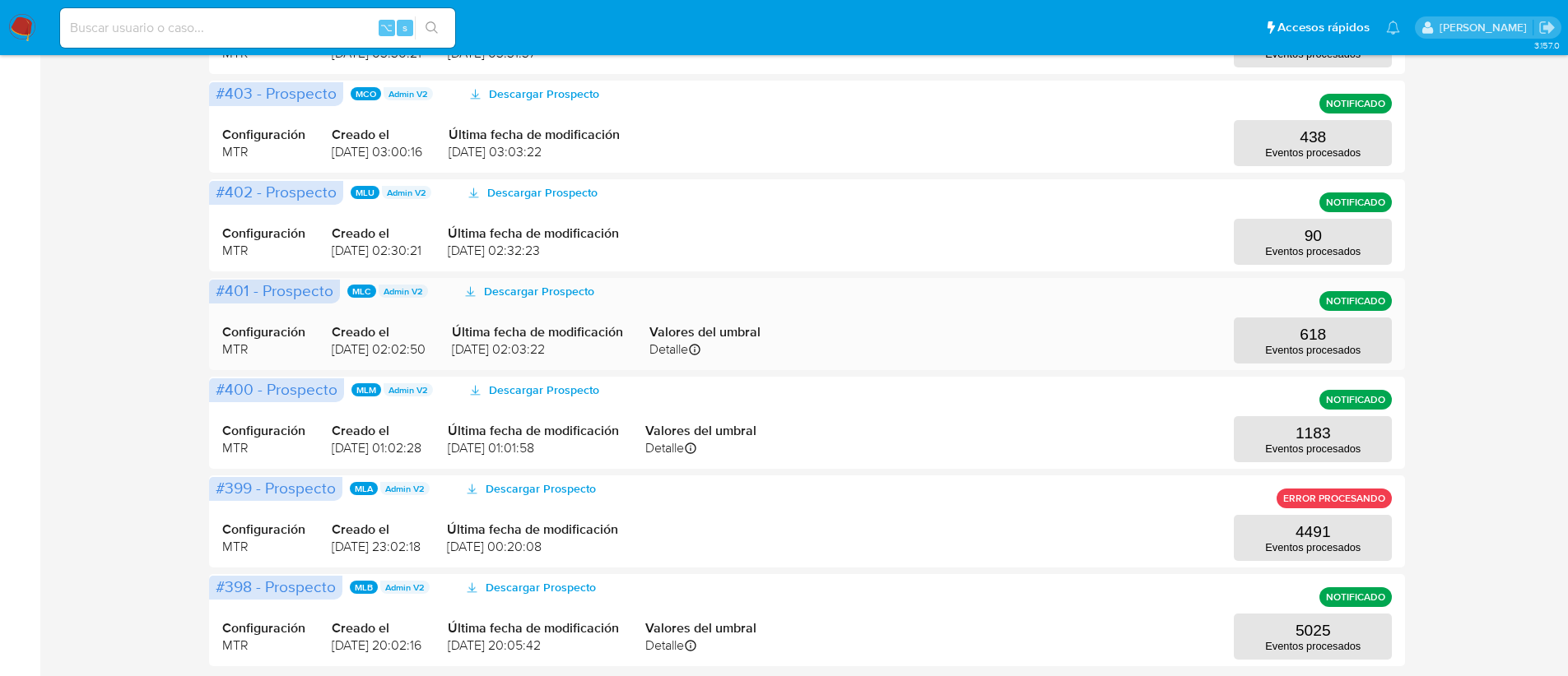
scroll to position [645, 0]
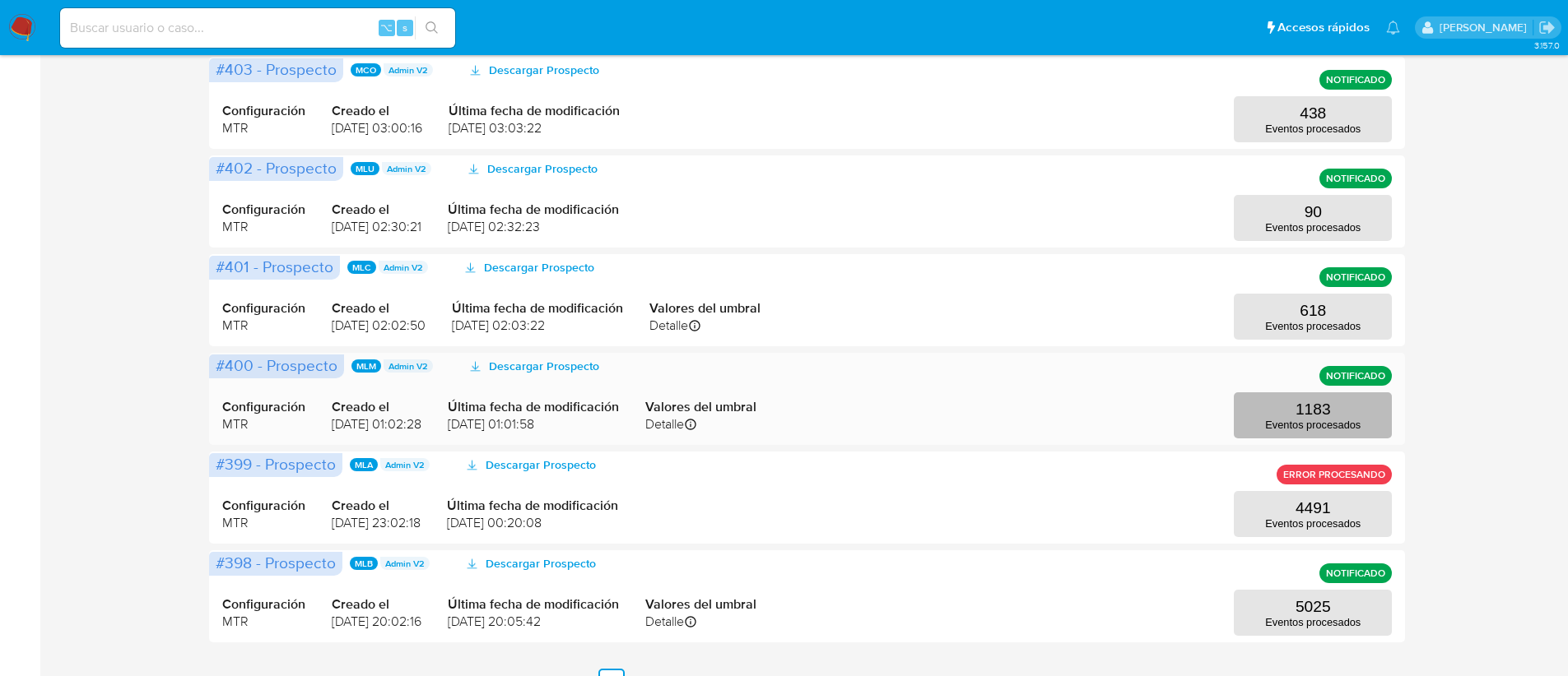
click at [1328, 408] on p "1183" at bounding box center [1313, 410] width 36 height 18
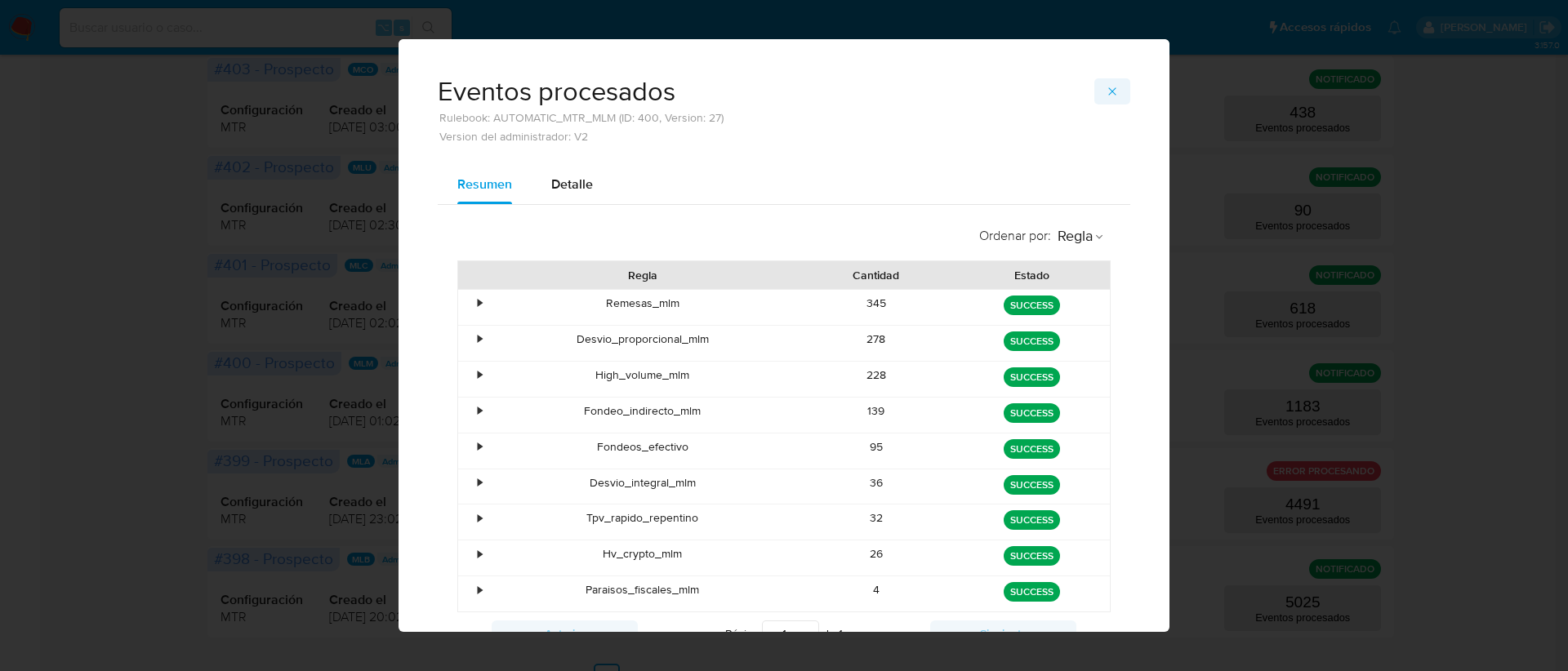
click at [1106, 99] on span "button" at bounding box center [1112, 91] width 13 height 23
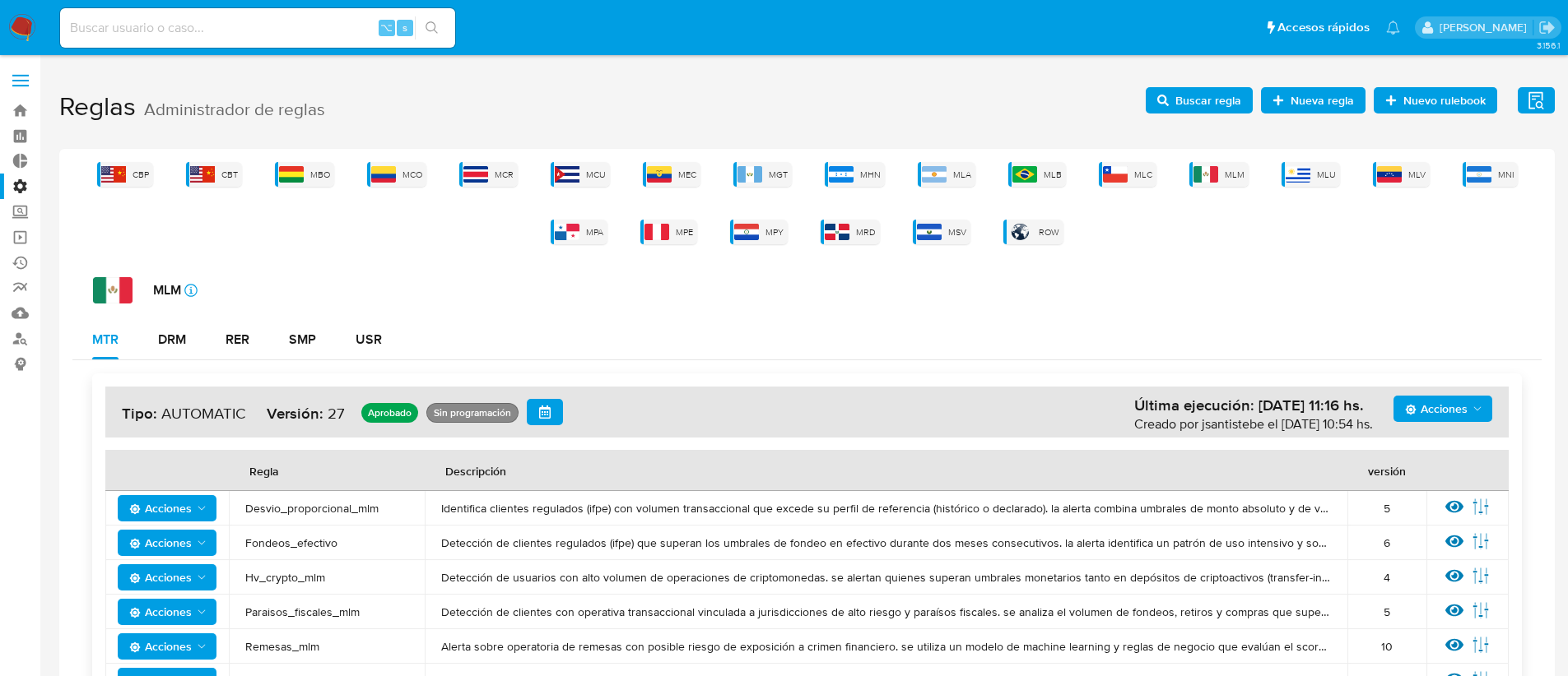
scroll to position [226, 0]
